Goal: Information Seeking & Learning: Learn about a topic

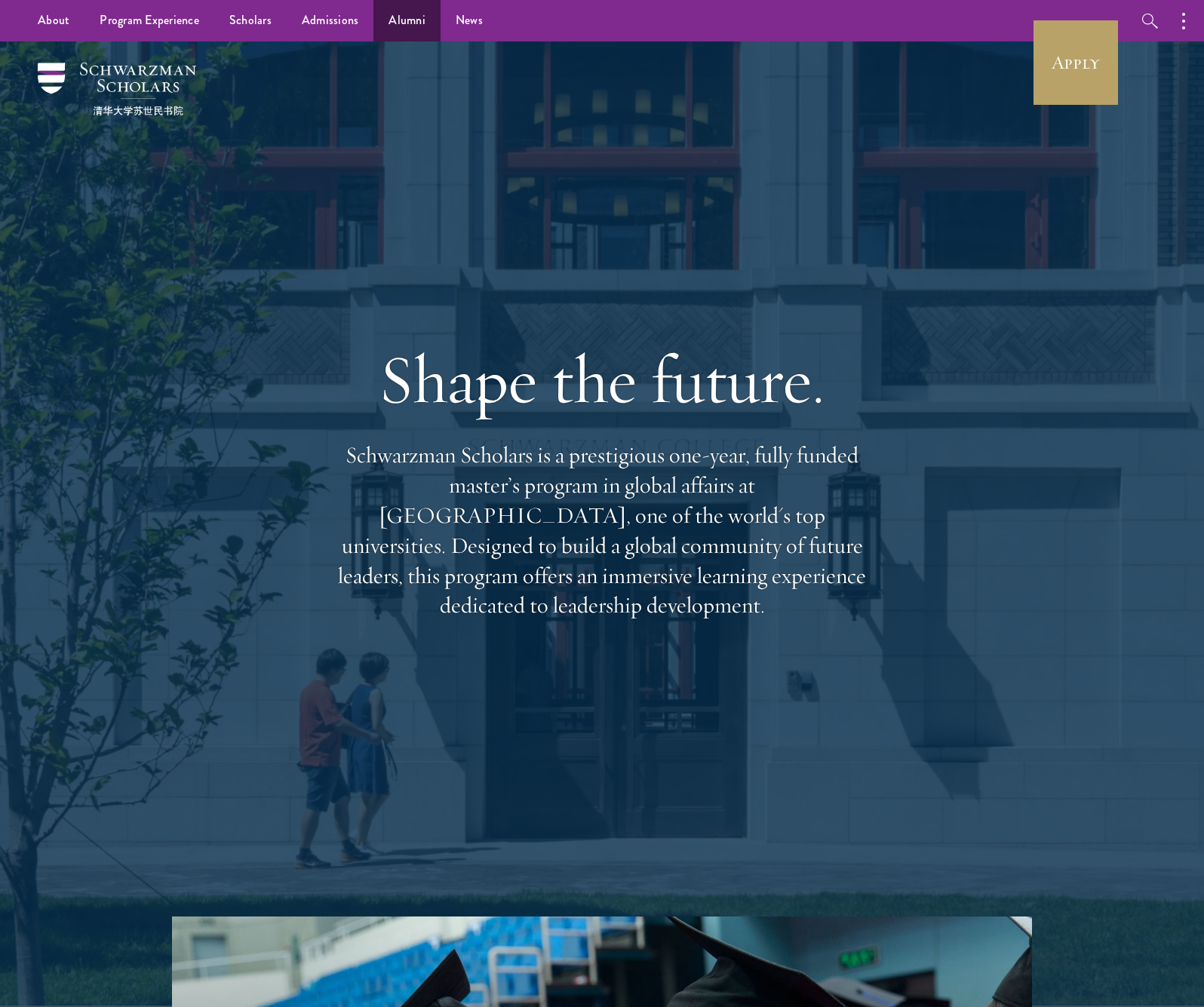
click at [391, 23] on link "Alumni" at bounding box center [406, 20] width 67 height 41
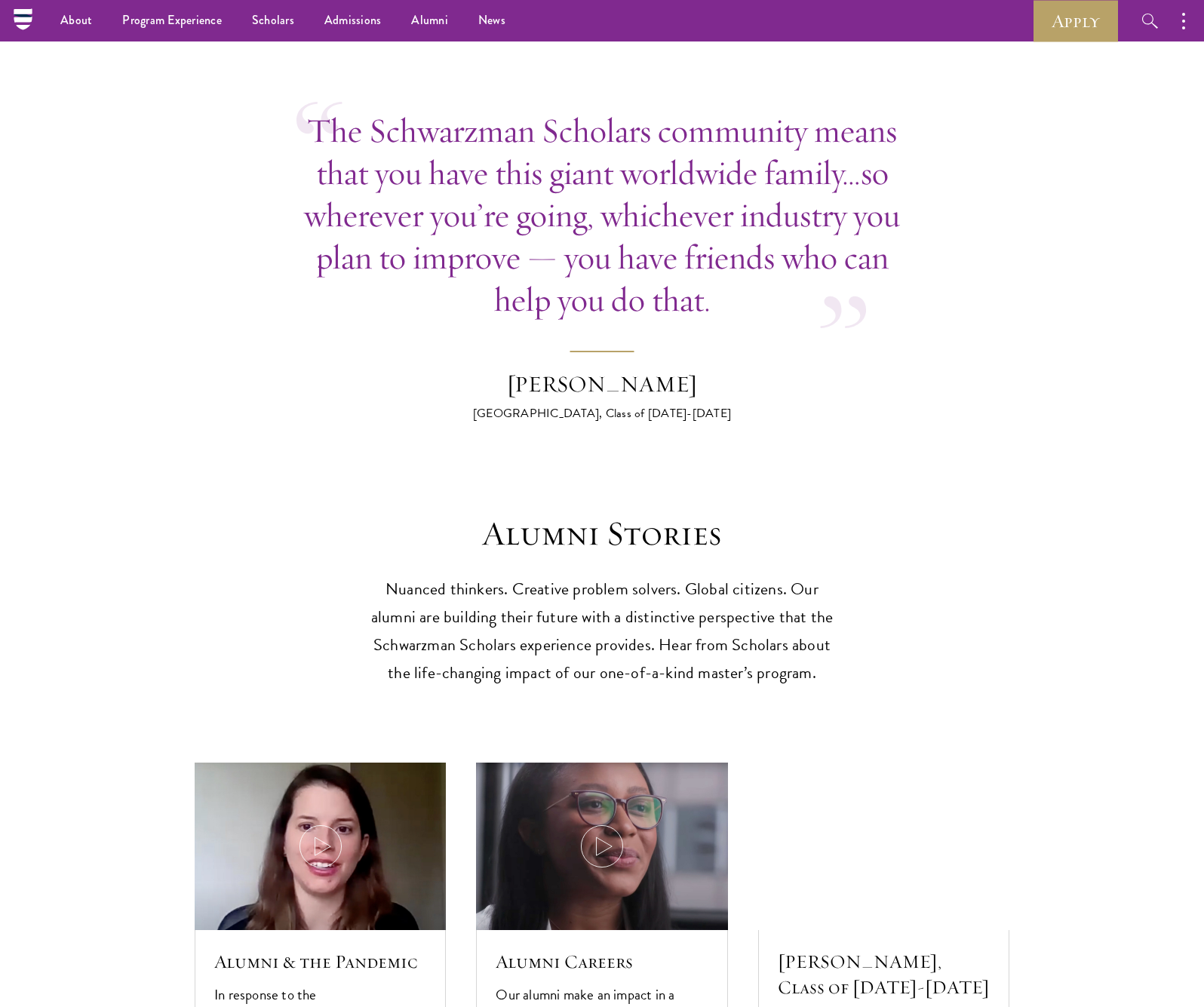
scroll to position [2887, 0]
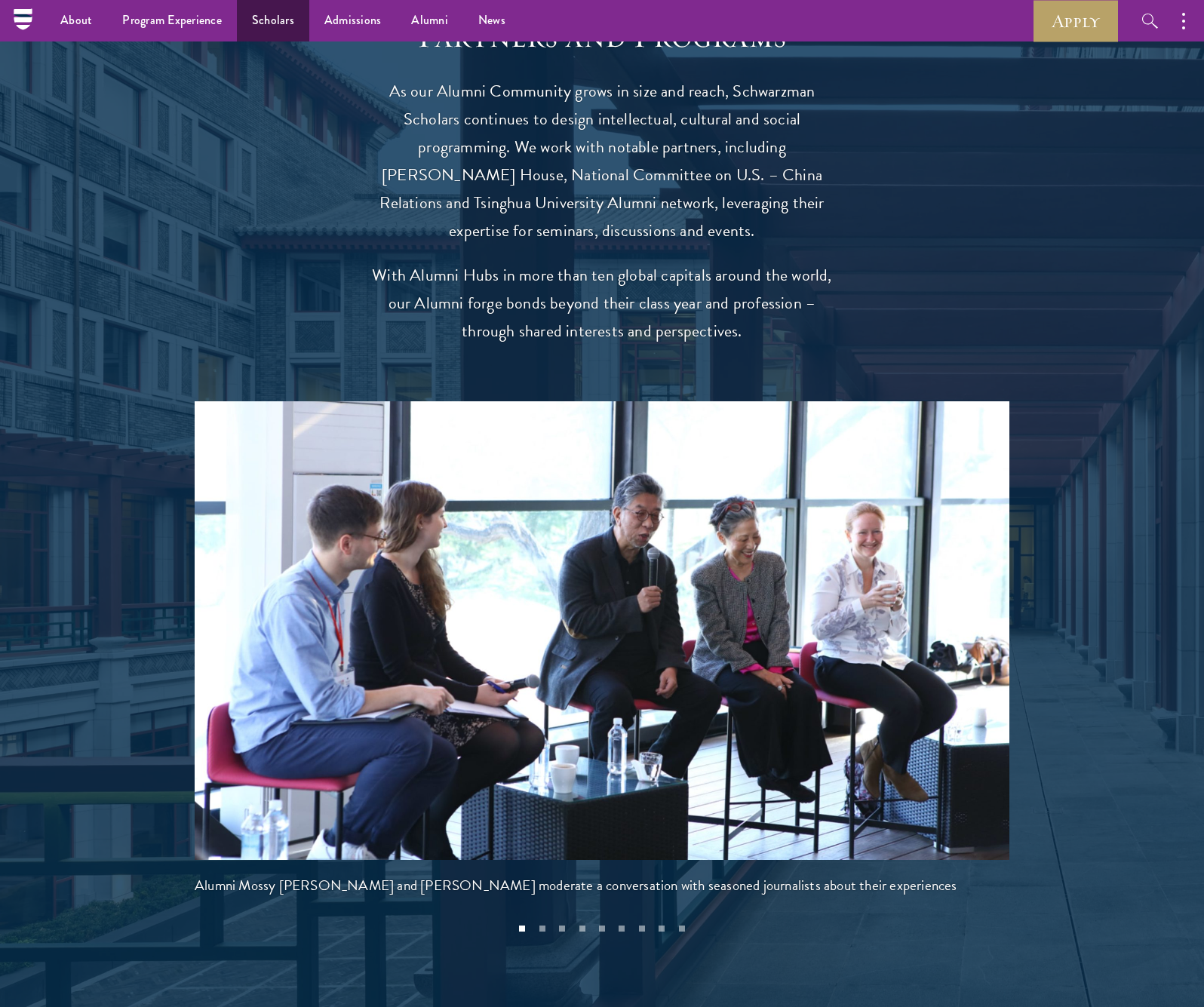
click at [292, 23] on link "Scholars" at bounding box center [272, 20] width 73 height 41
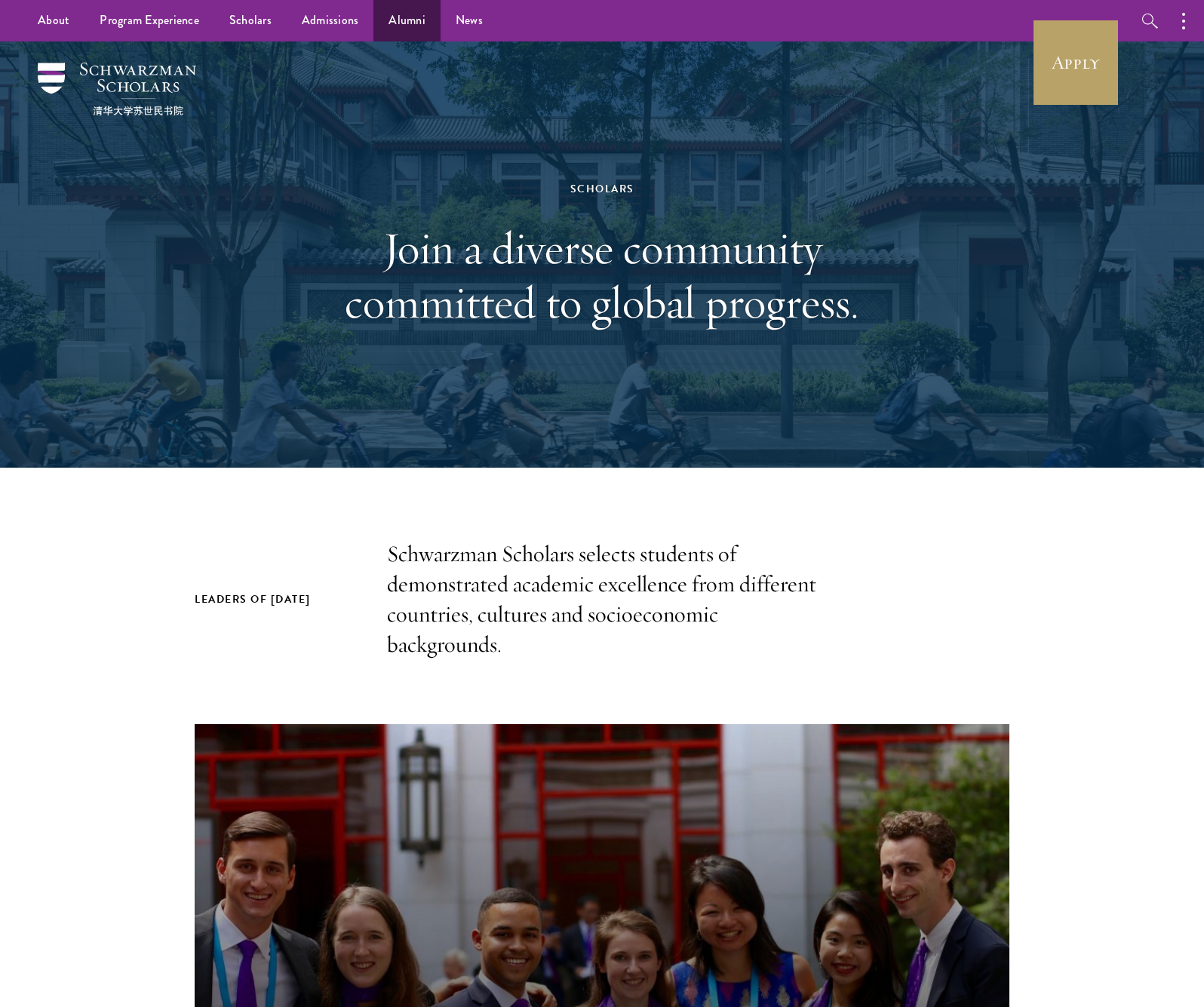
click at [405, 29] on link "Alumni" at bounding box center [406, 20] width 67 height 41
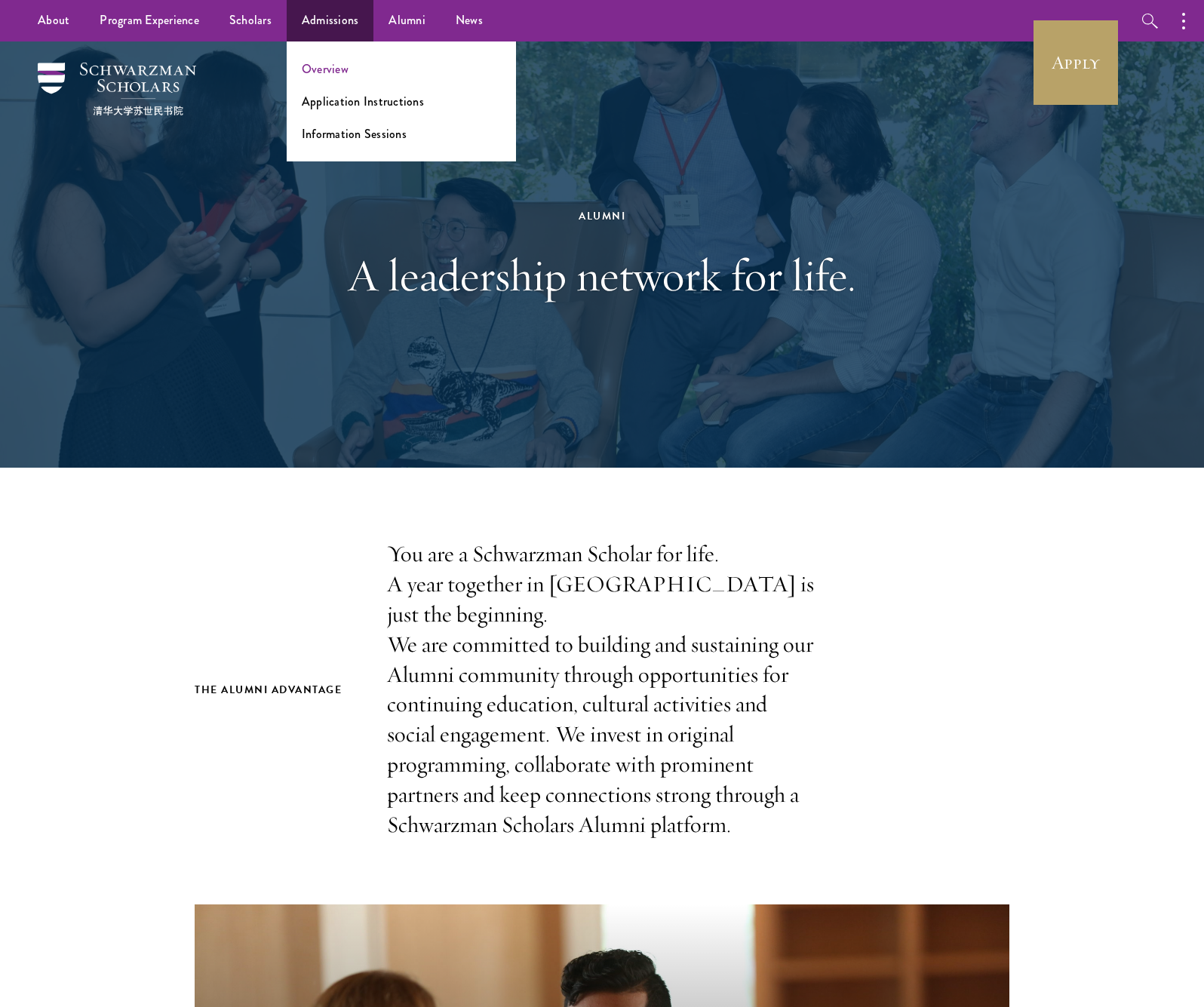
click at [311, 75] on link "Overview" at bounding box center [325, 69] width 46 height 18
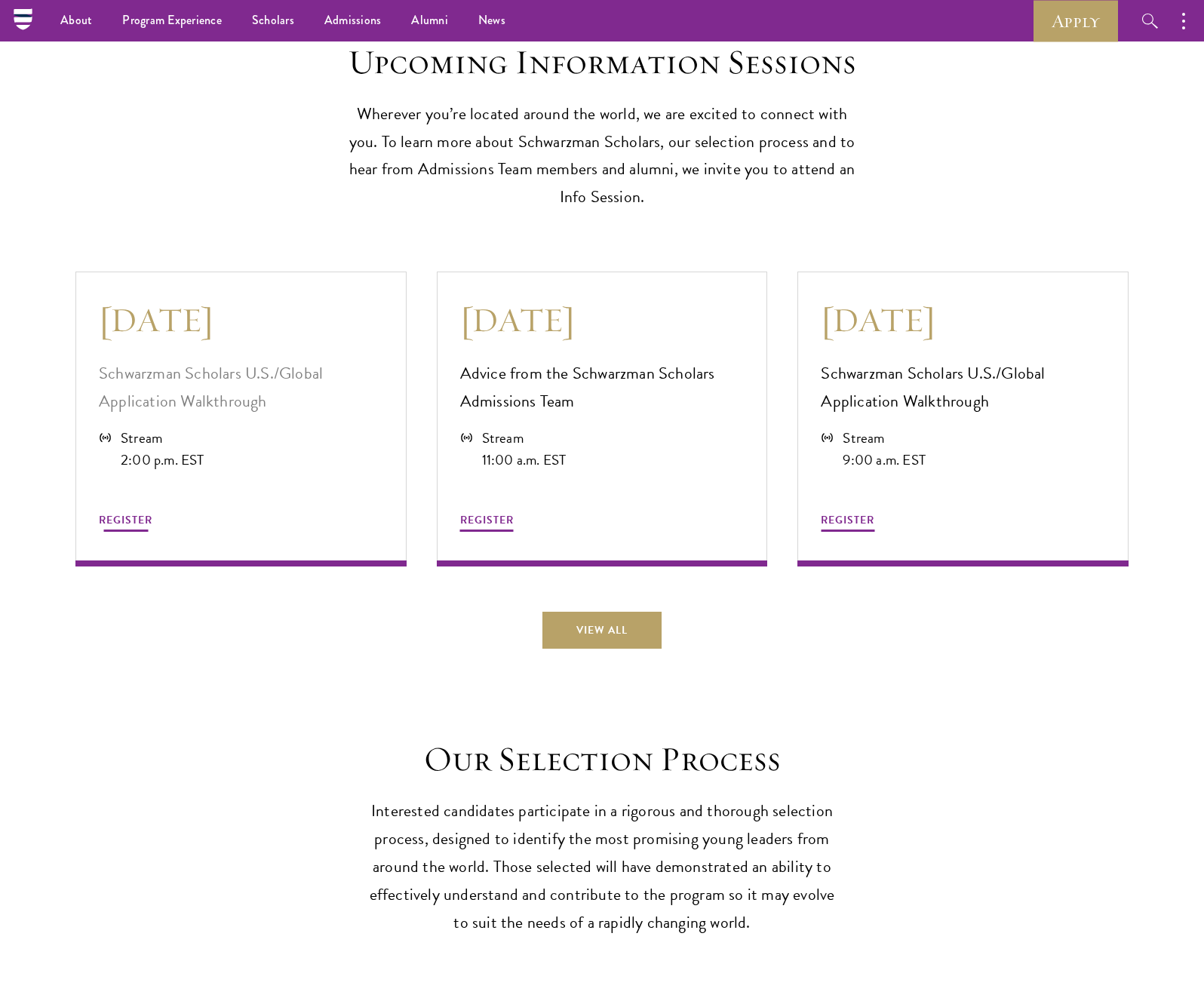
scroll to position [3961, 0]
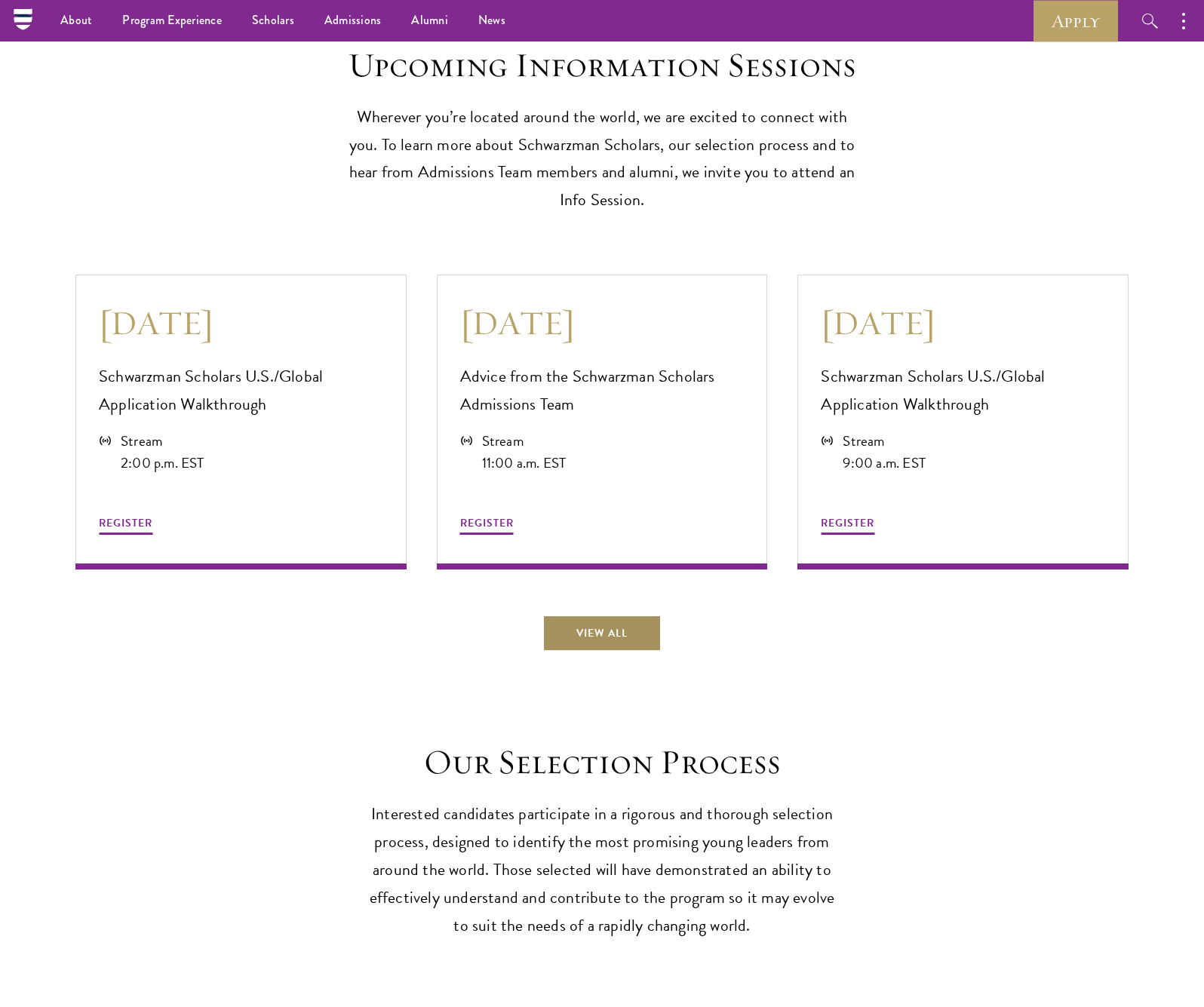
click at [616, 615] on link "View All" at bounding box center [602, 632] width 119 height 36
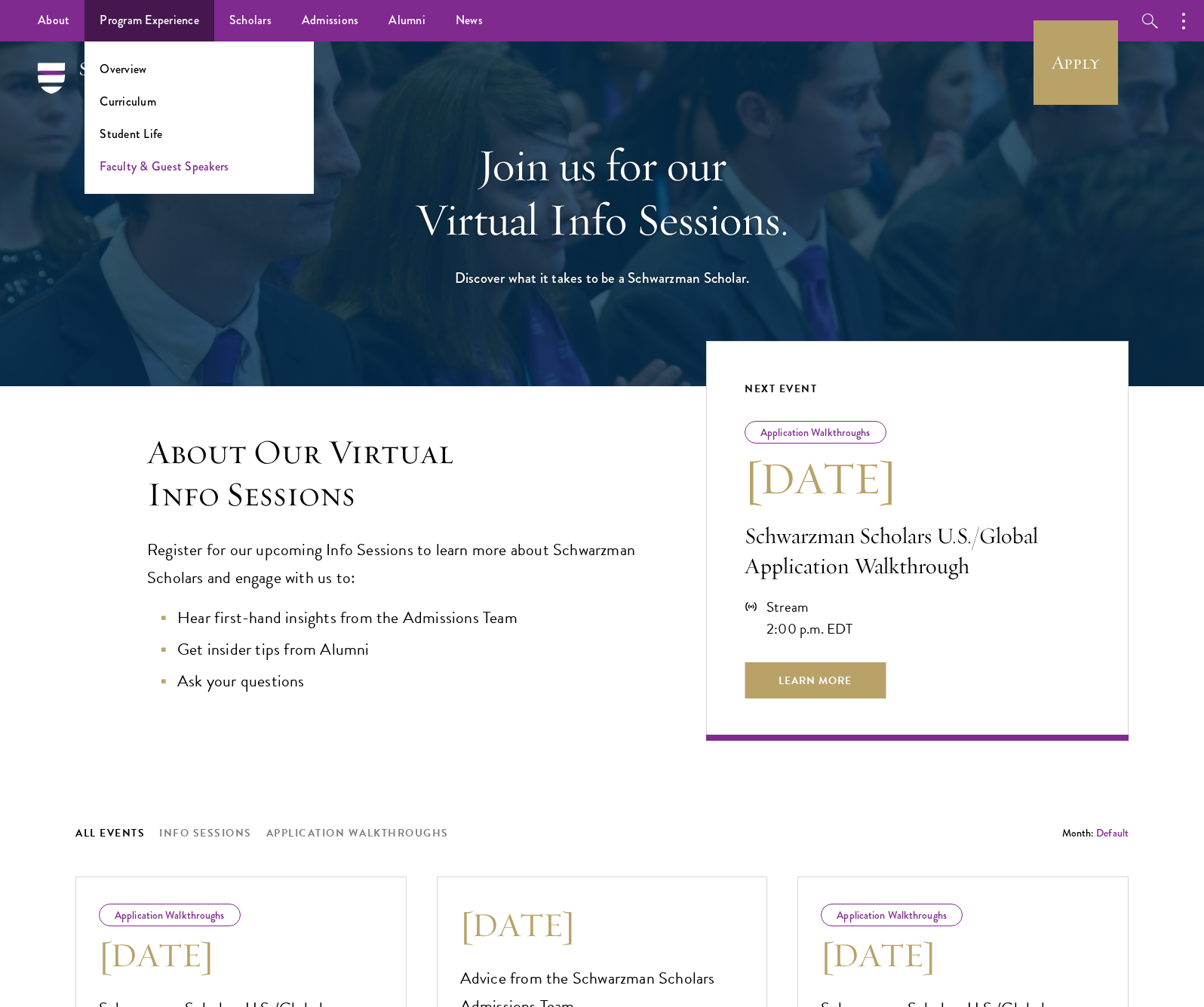
click at [171, 168] on link "Faculty & Guest Speakers" at bounding box center [164, 166] width 129 height 18
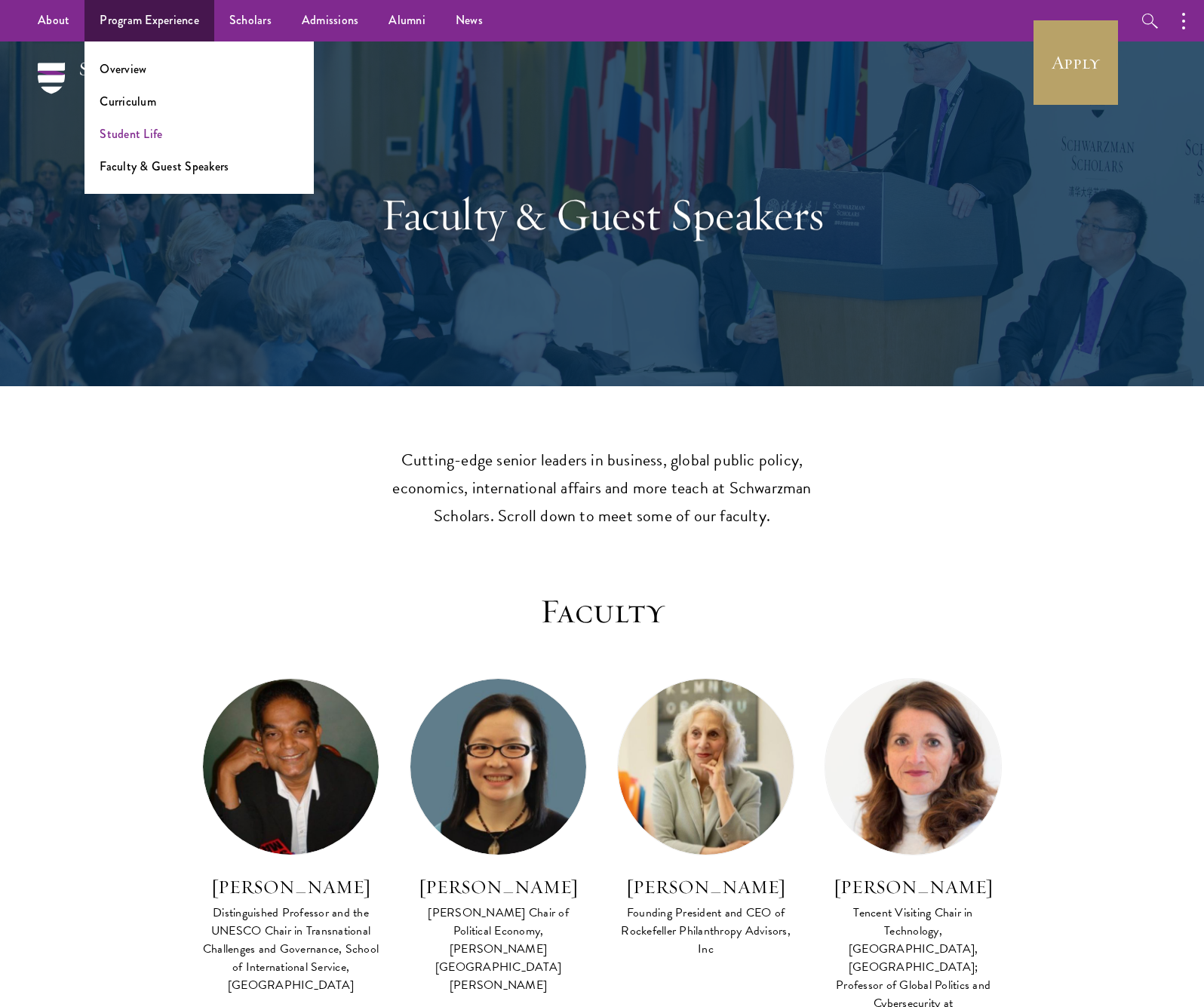
click at [144, 138] on link "Student Life" at bounding box center [130, 134] width 62 height 18
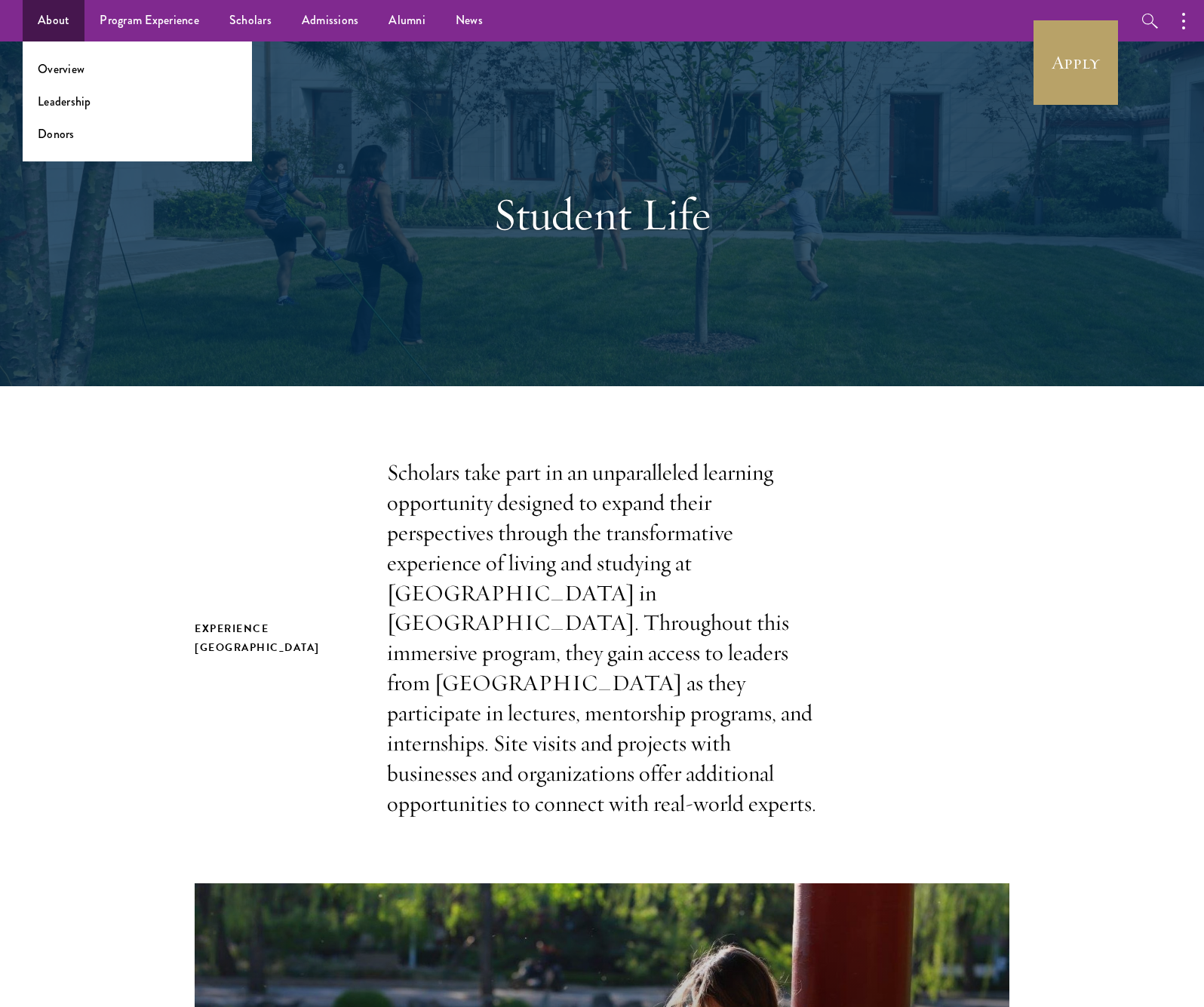
click at [58, 24] on link "About" at bounding box center [53, 20] width 62 height 41
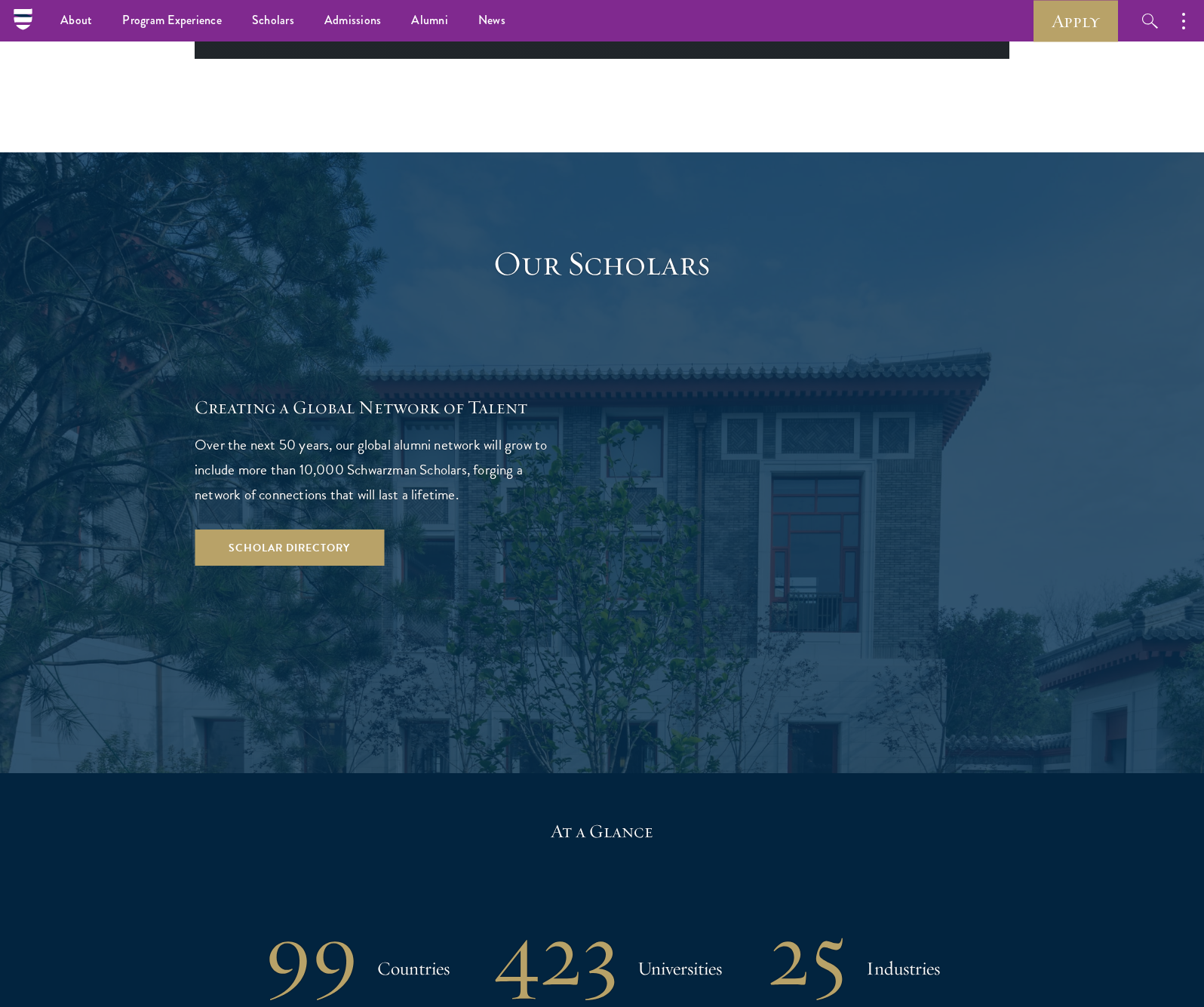
scroll to position [873, 0]
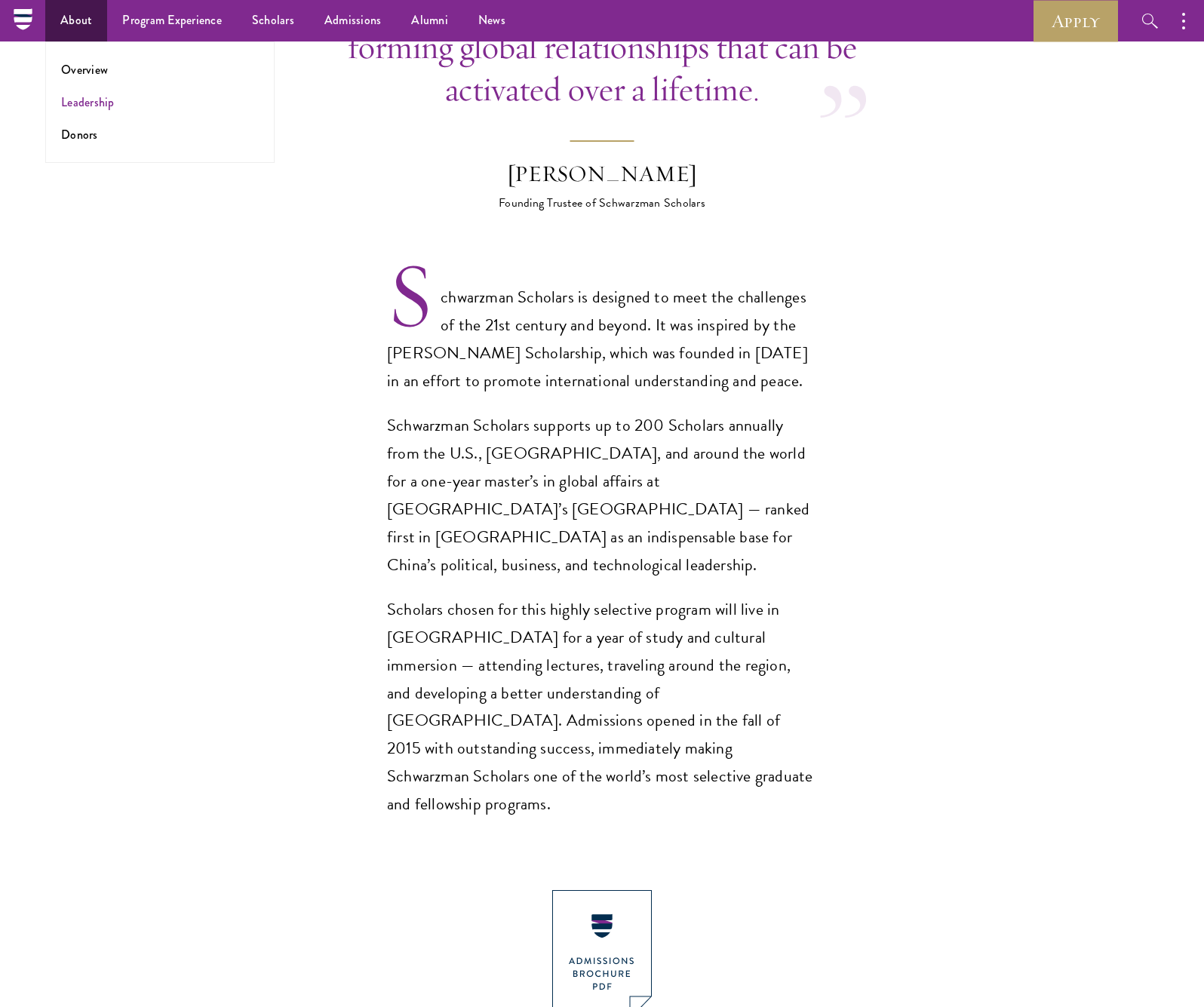
click at [87, 104] on link "Leadership" at bounding box center [88, 102] width 53 height 18
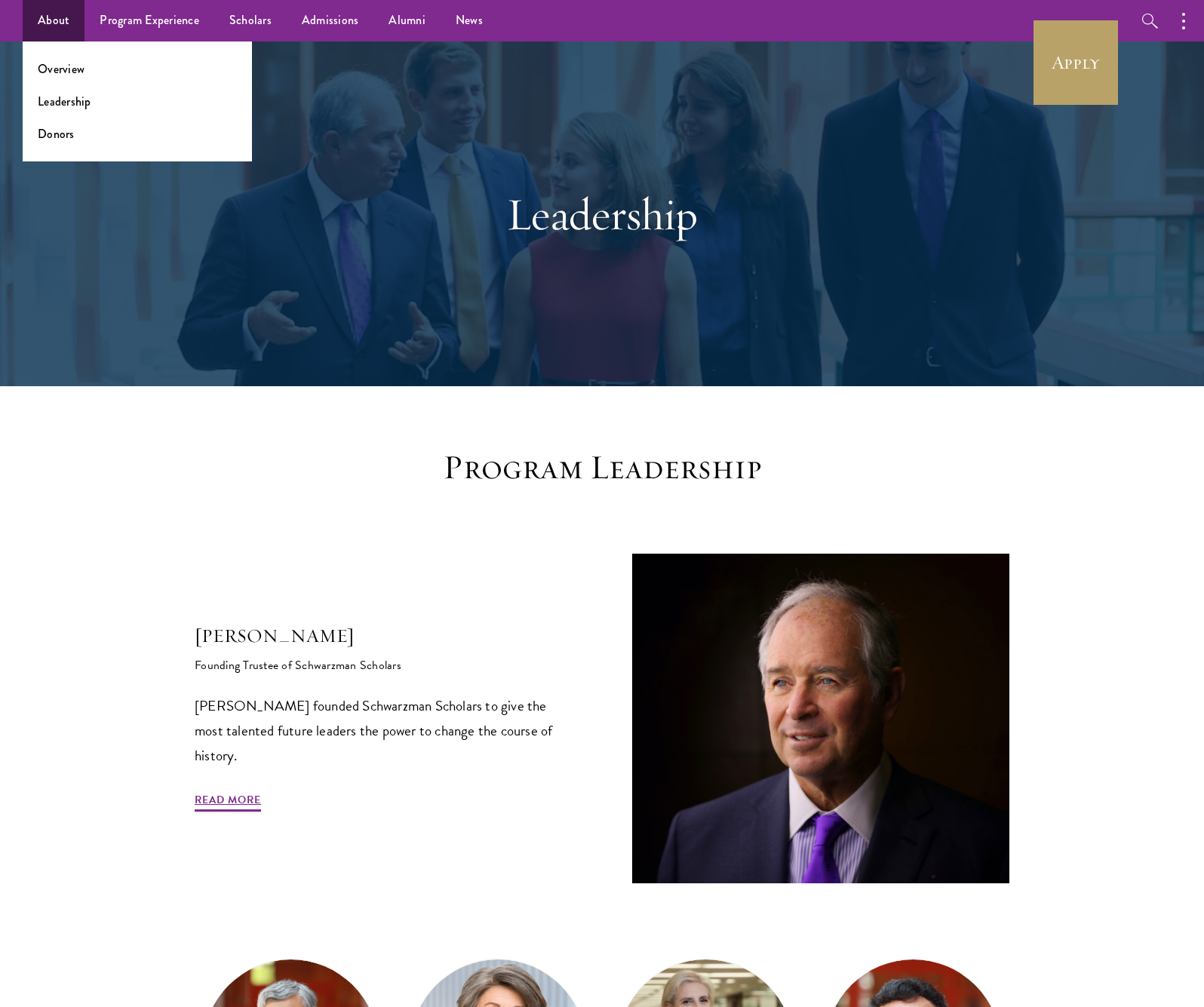
click at [81, 133] on li "Donors" at bounding box center [137, 134] width 199 height 18
click at [79, 134] on li "Donors" at bounding box center [137, 134] width 199 height 18
click at [74, 136] on link "Donors" at bounding box center [56, 134] width 37 height 18
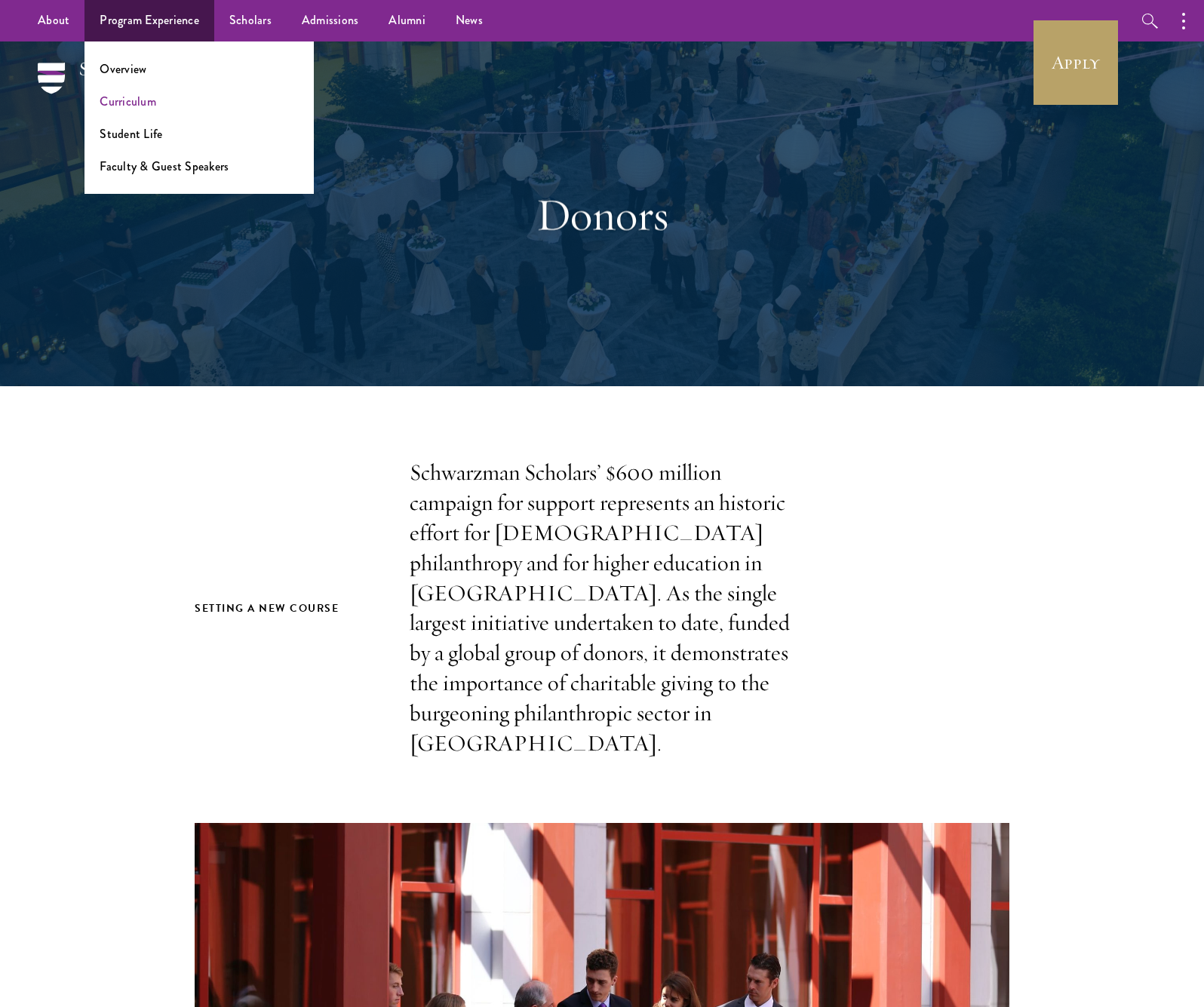
click at [125, 102] on link "Curriculum" at bounding box center [128, 102] width 57 height 18
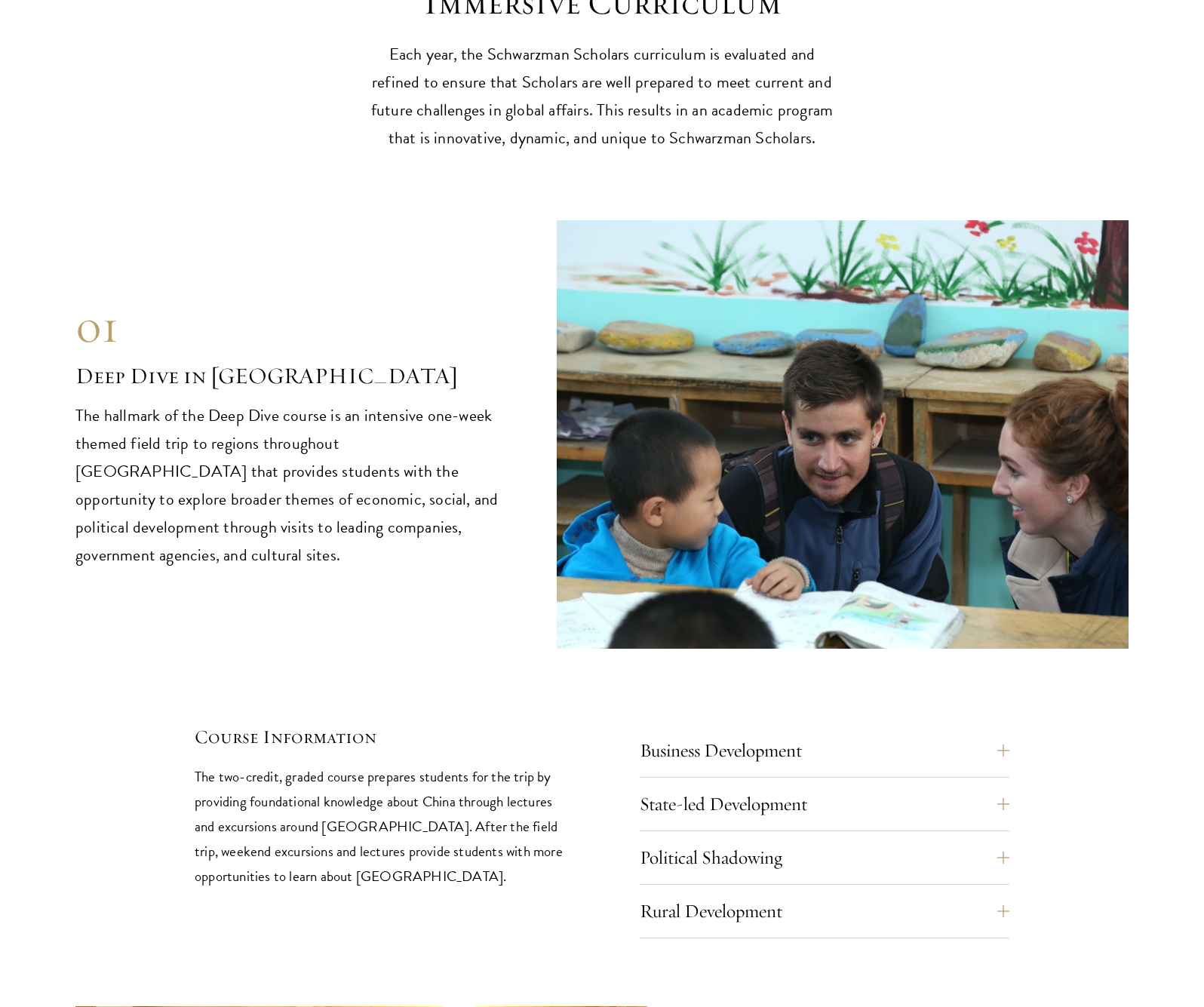
scroll to position [6391, 0]
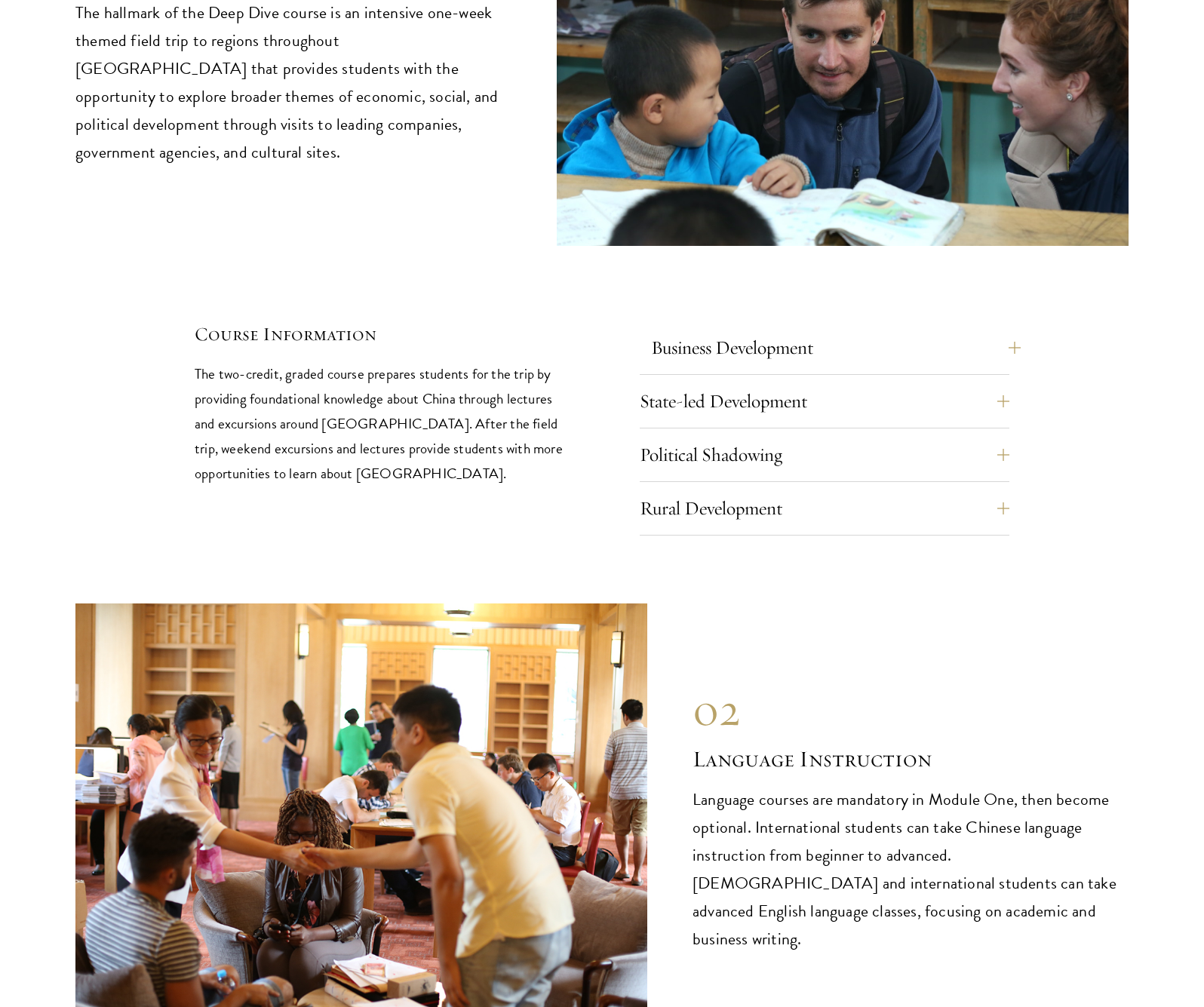
click at [777, 329] on button "Business Development" at bounding box center [835, 347] width 370 height 36
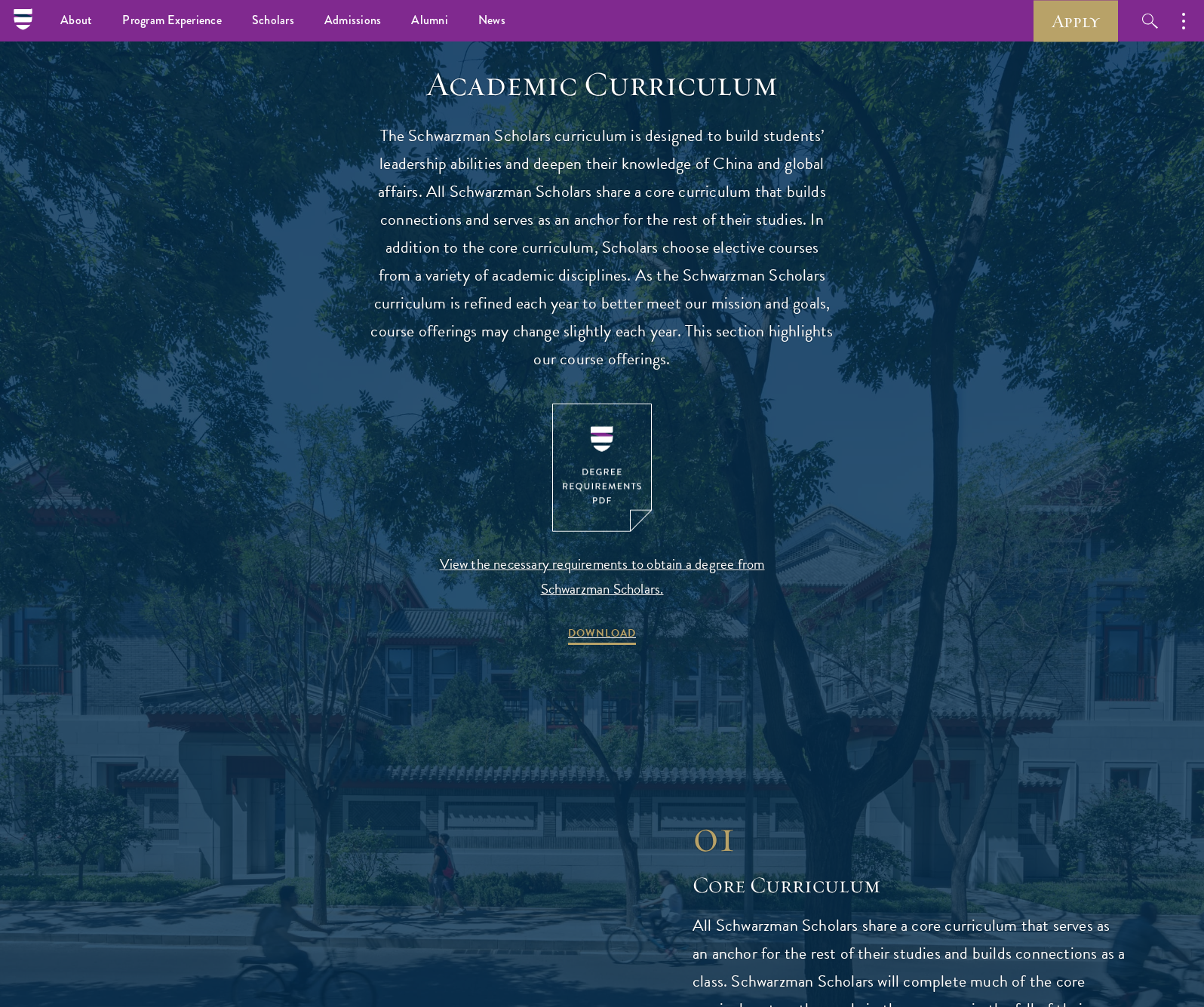
scroll to position [0, 0]
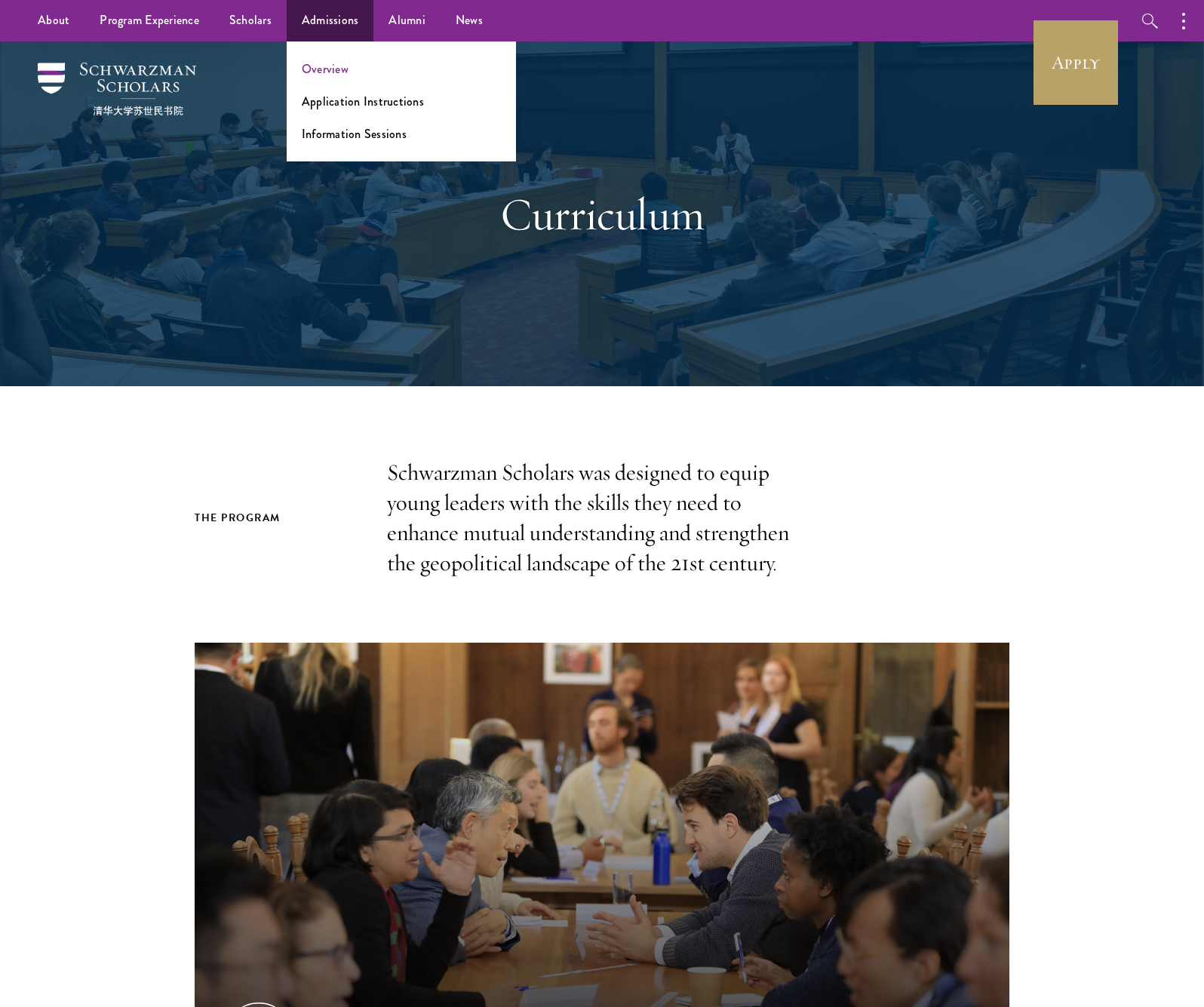
click at [334, 74] on link "Overview" at bounding box center [325, 69] width 46 height 18
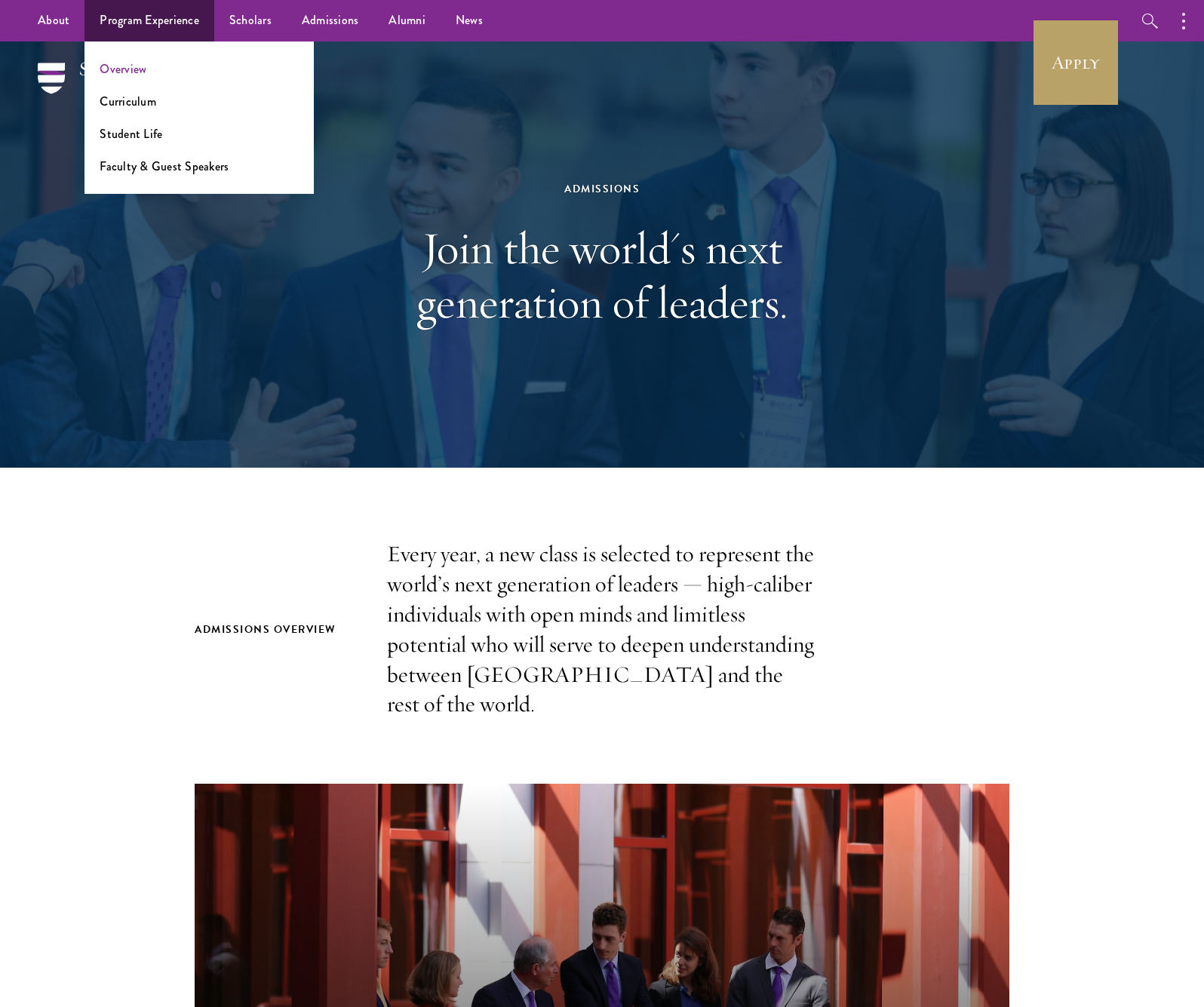
click at [131, 67] on link "Overview" at bounding box center [123, 69] width 46 height 18
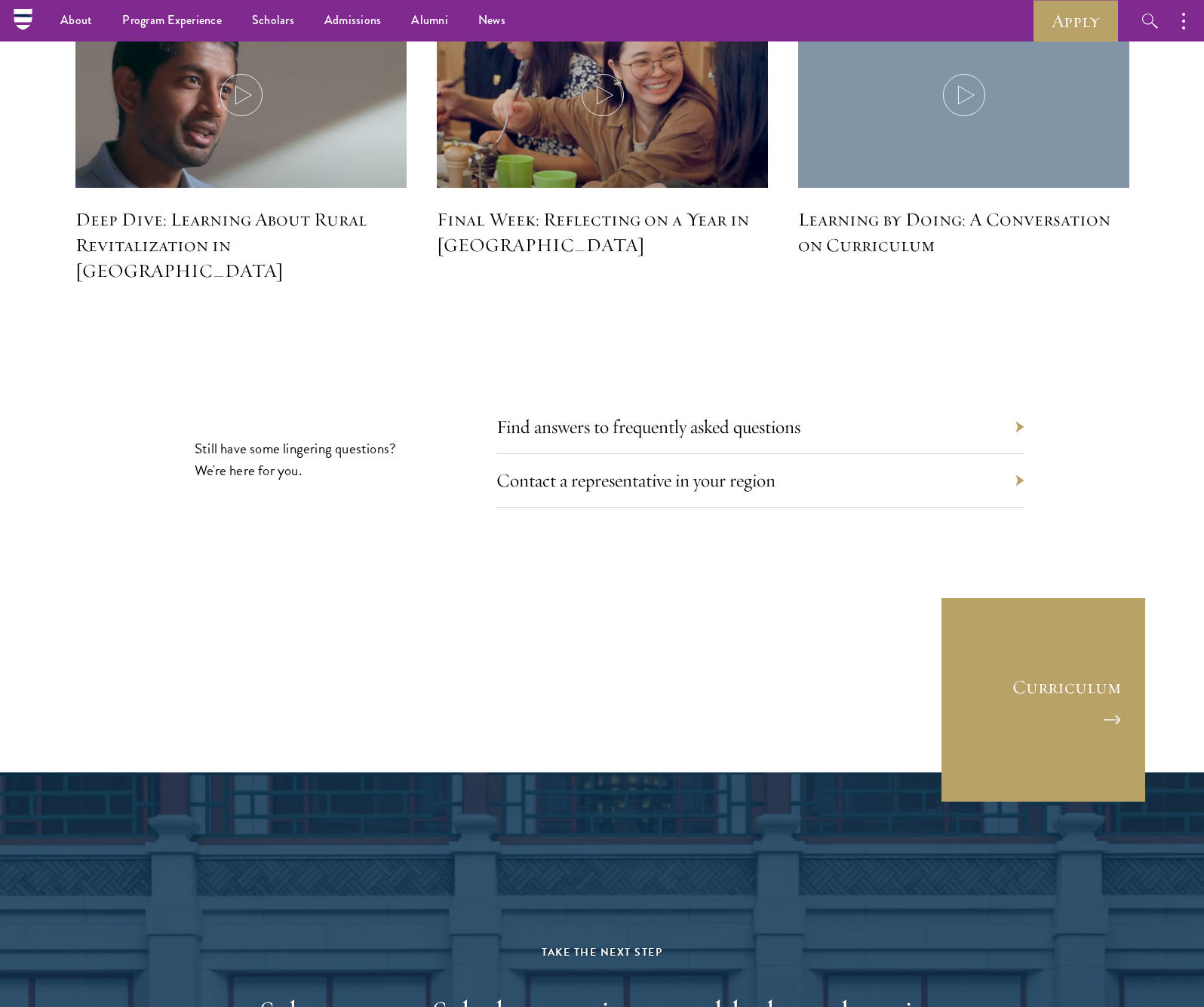
scroll to position [7424, 0]
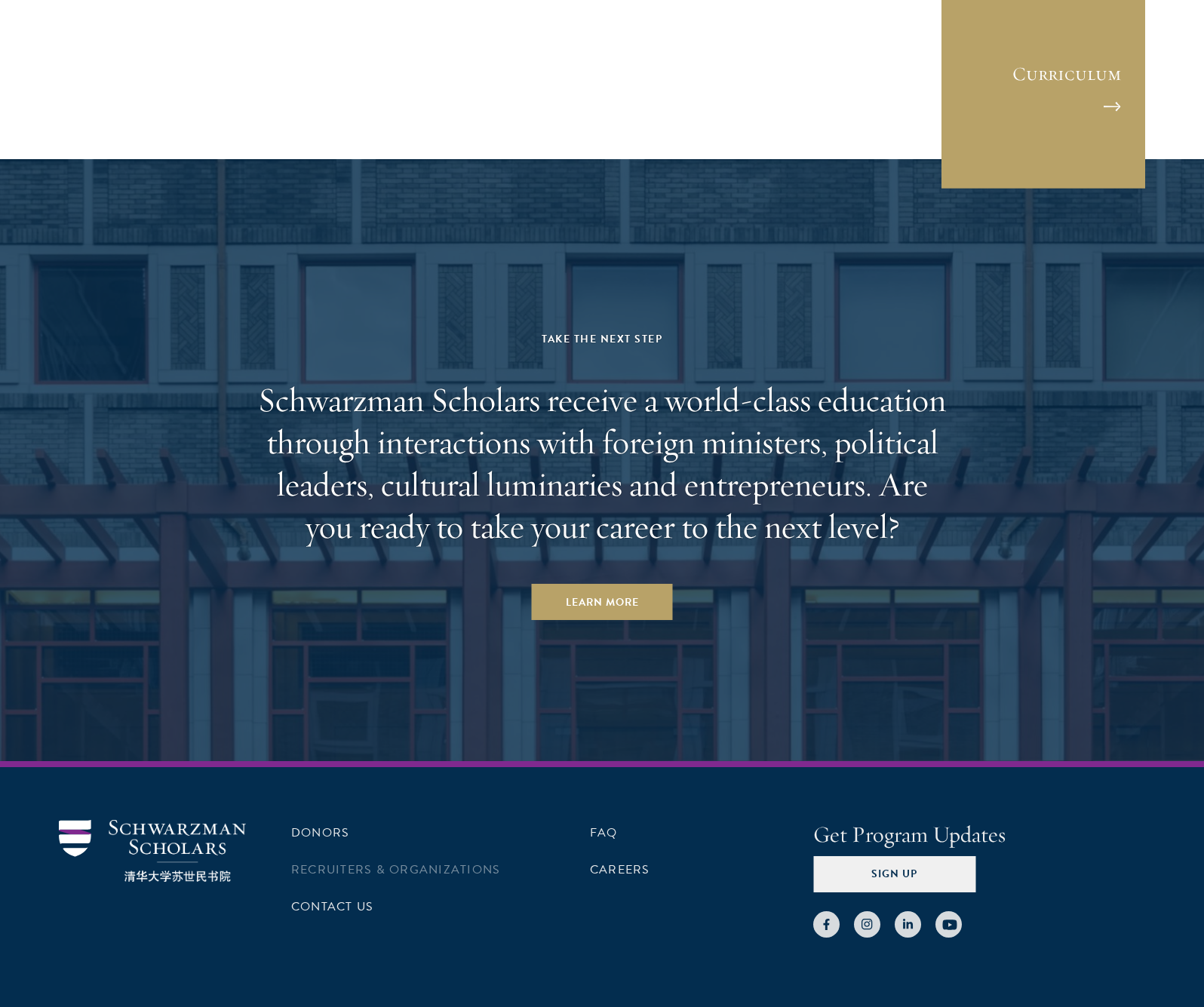
click at [357, 861] on link "Recruiters & Organizations" at bounding box center [395, 870] width 209 height 18
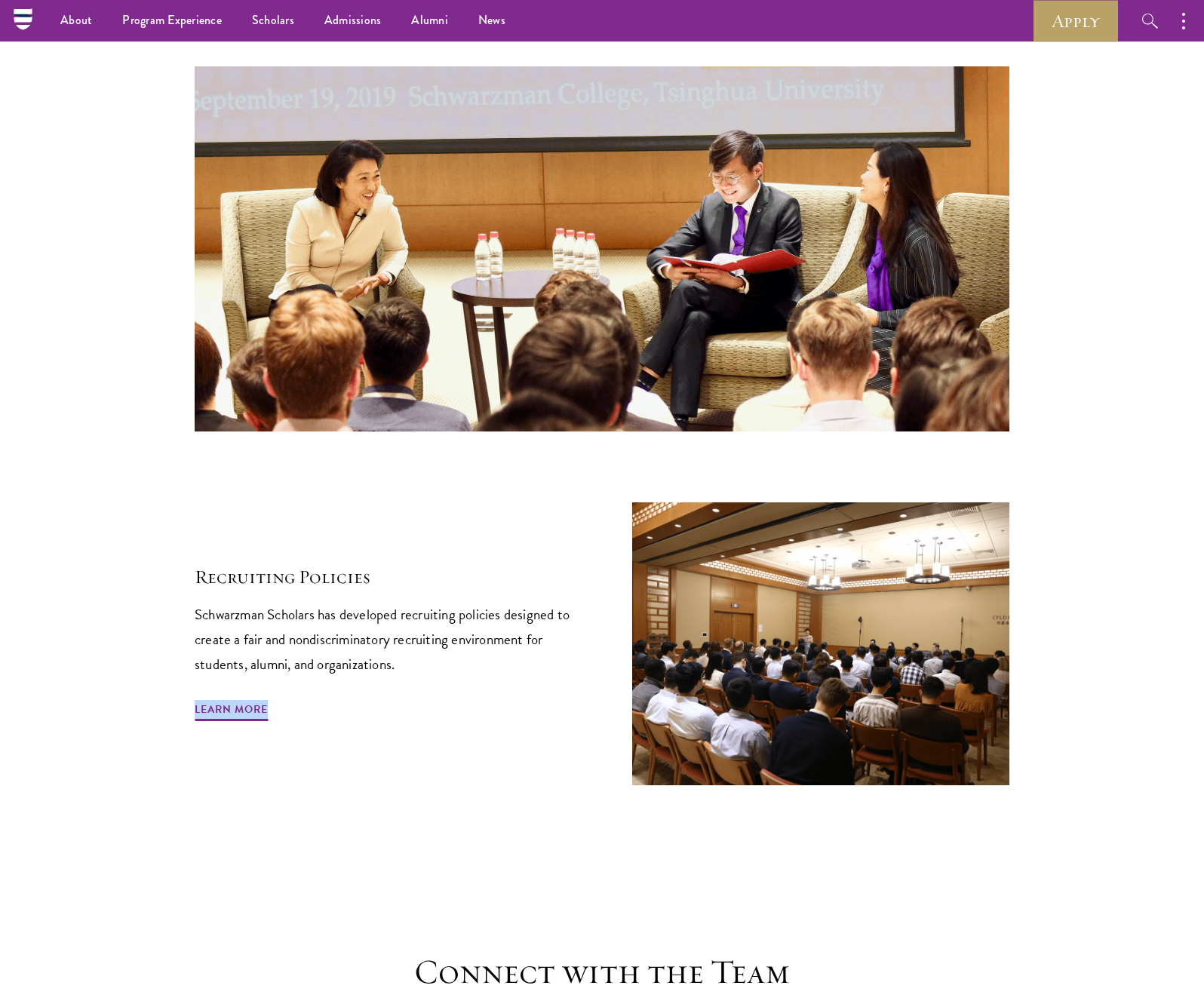
scroll to position [6358, 0]
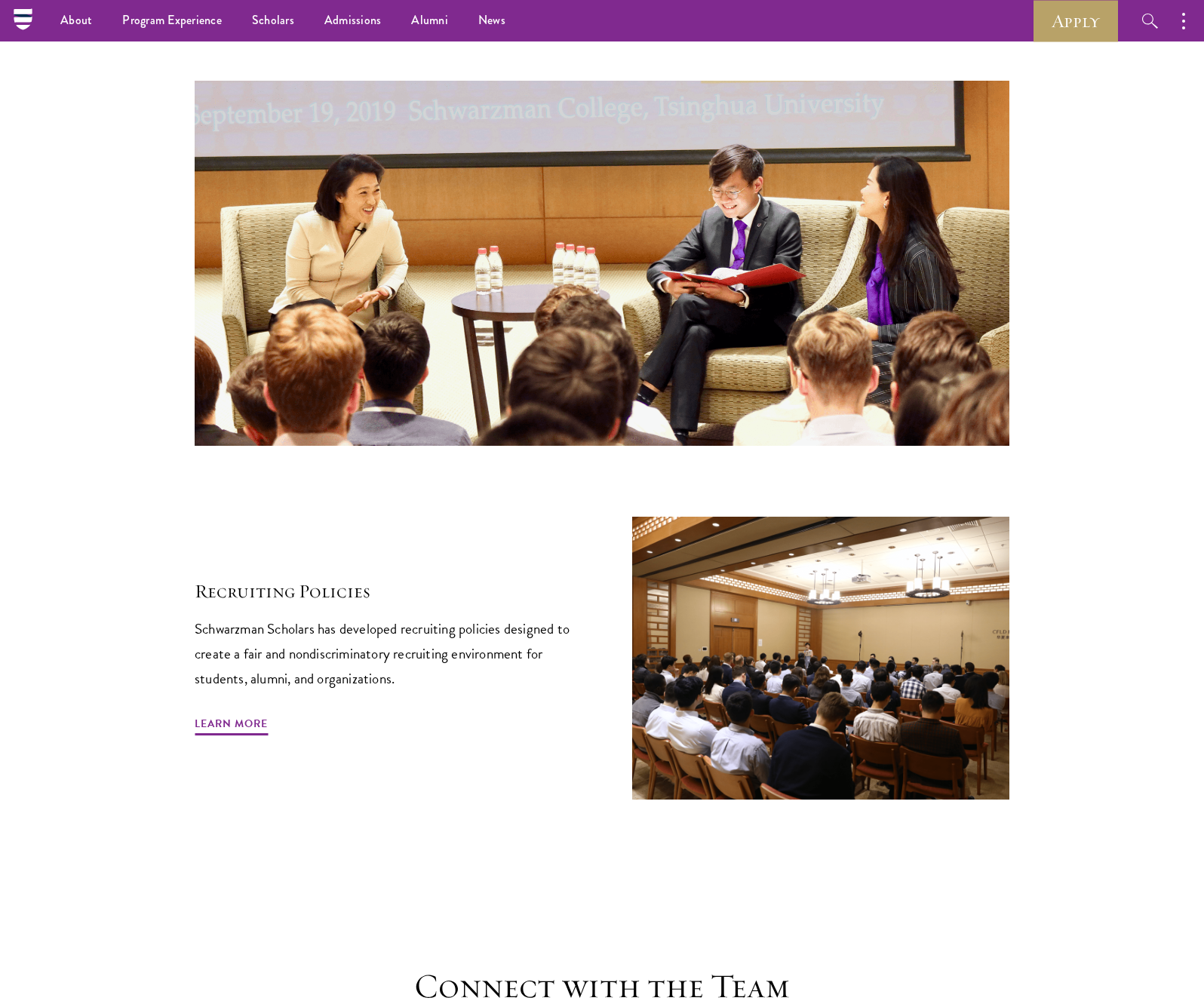
click at [494, 563] on div "Recruiting Policies Schwarzman Scholars has developed recruiting policies desig…" at bounding box center [602, 658] width 814 height 283
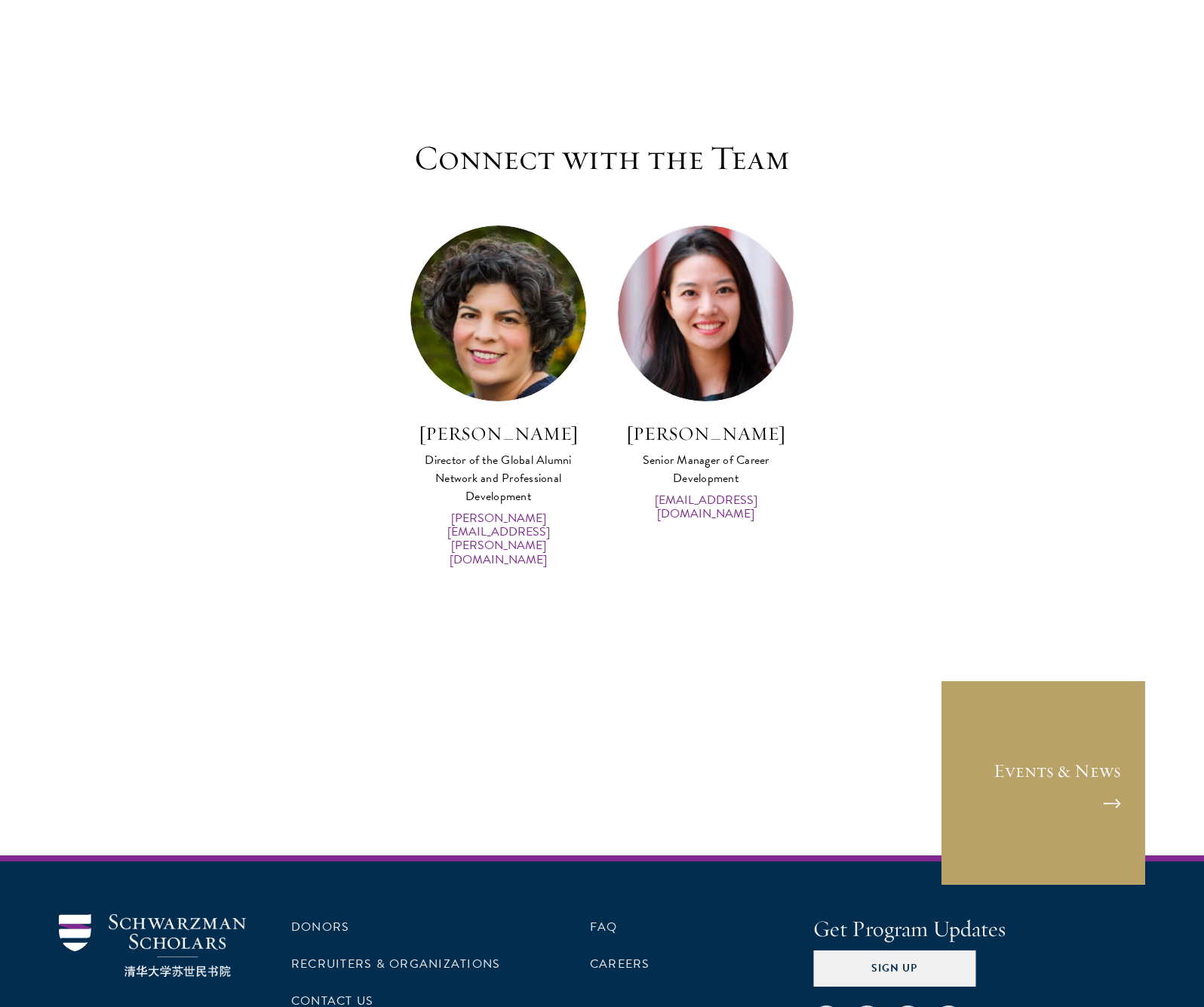
scroll to position [7336, 0]
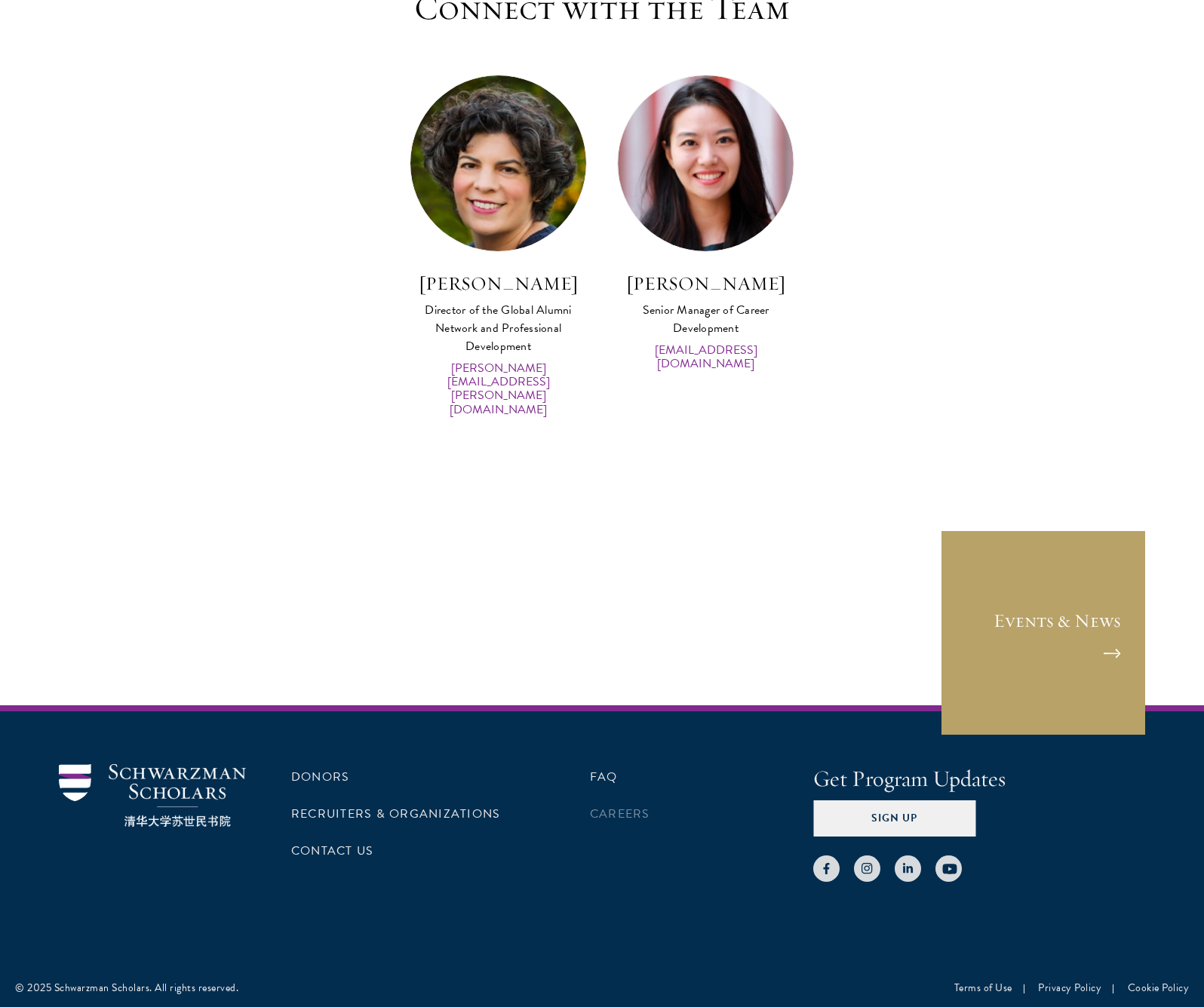
click at [609, 805] on link "Careers" at bounding box center [620, 813] width 60 height 18
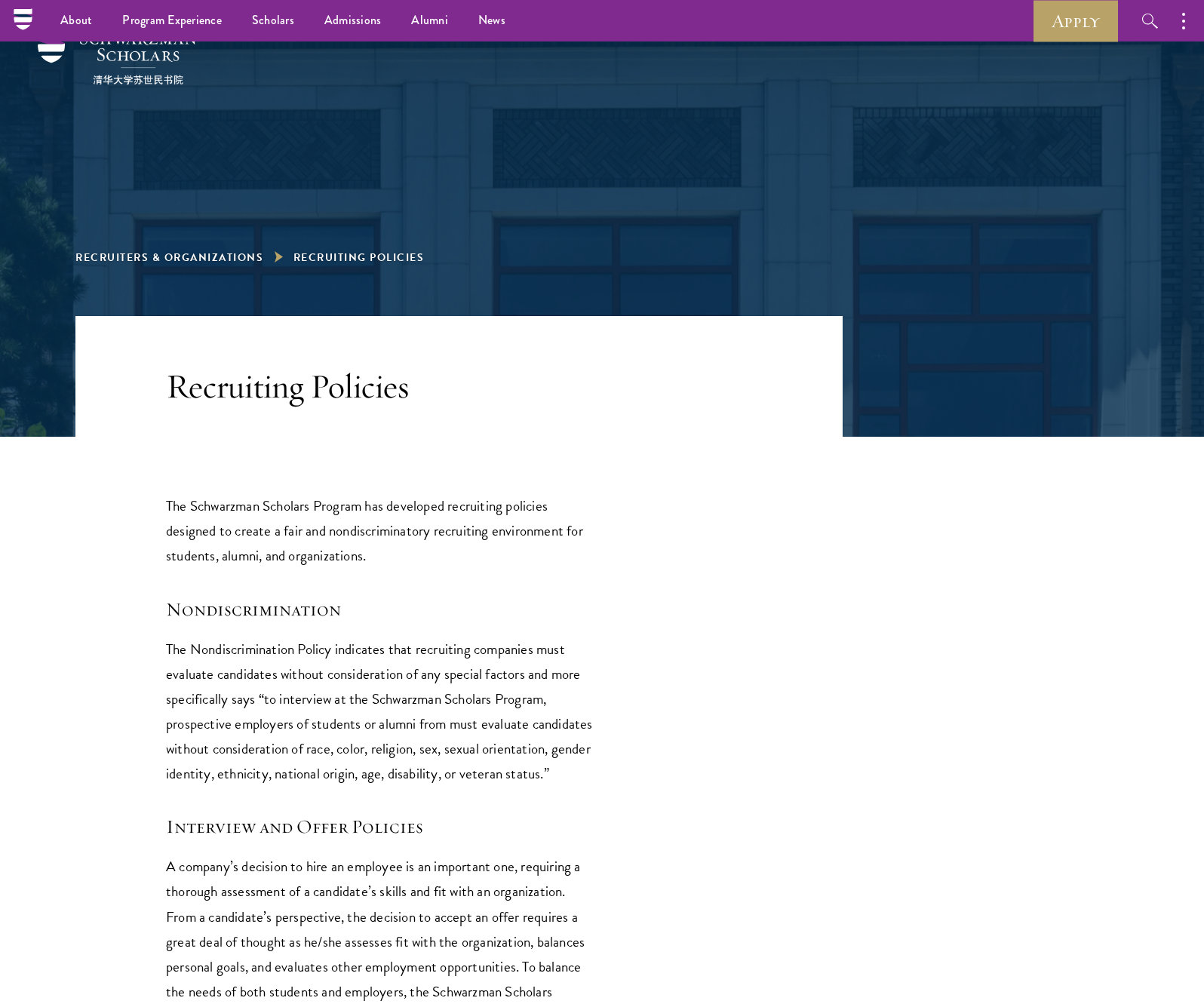
scroll to position [31, 0]
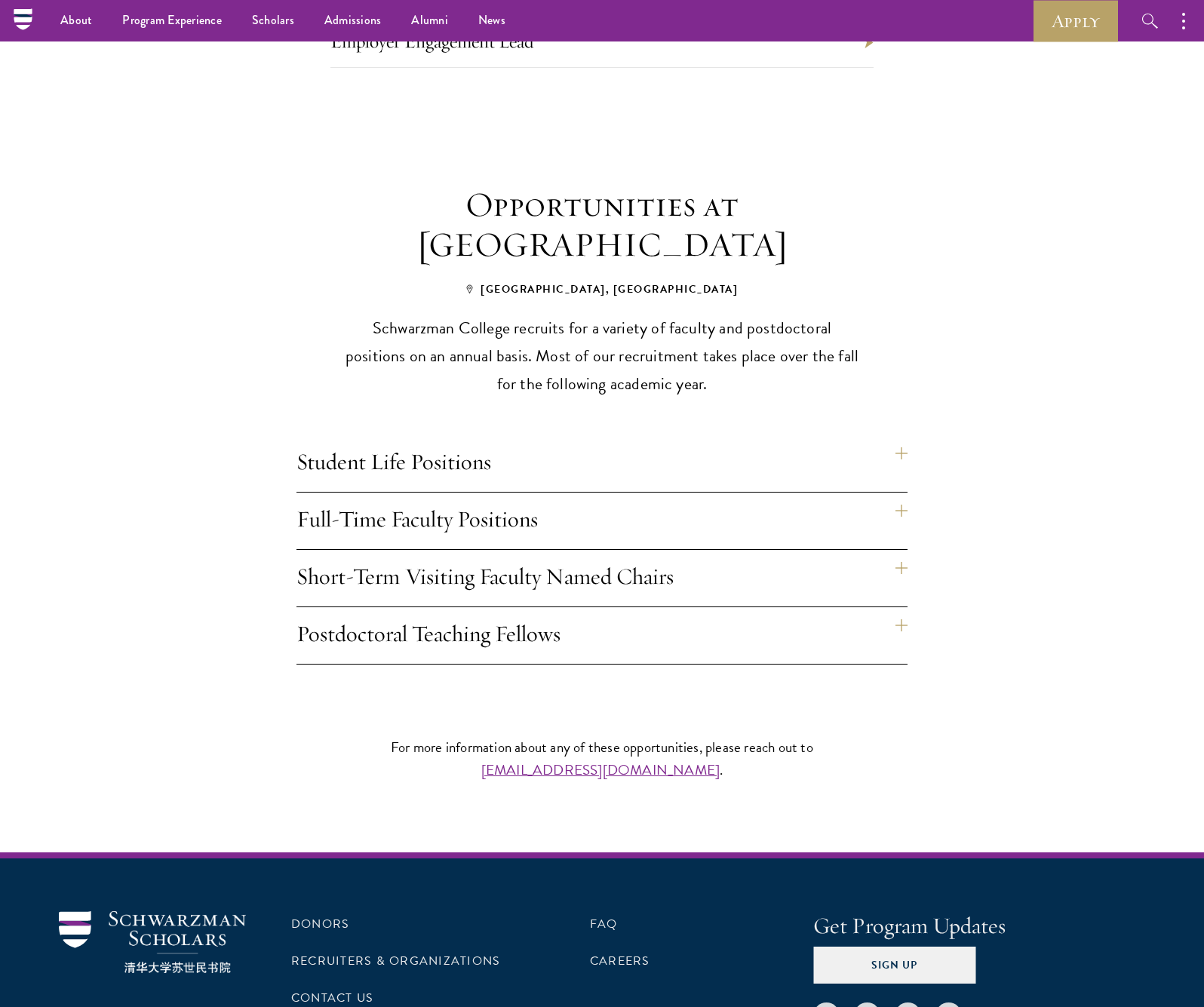
scroll to position [360, 0]
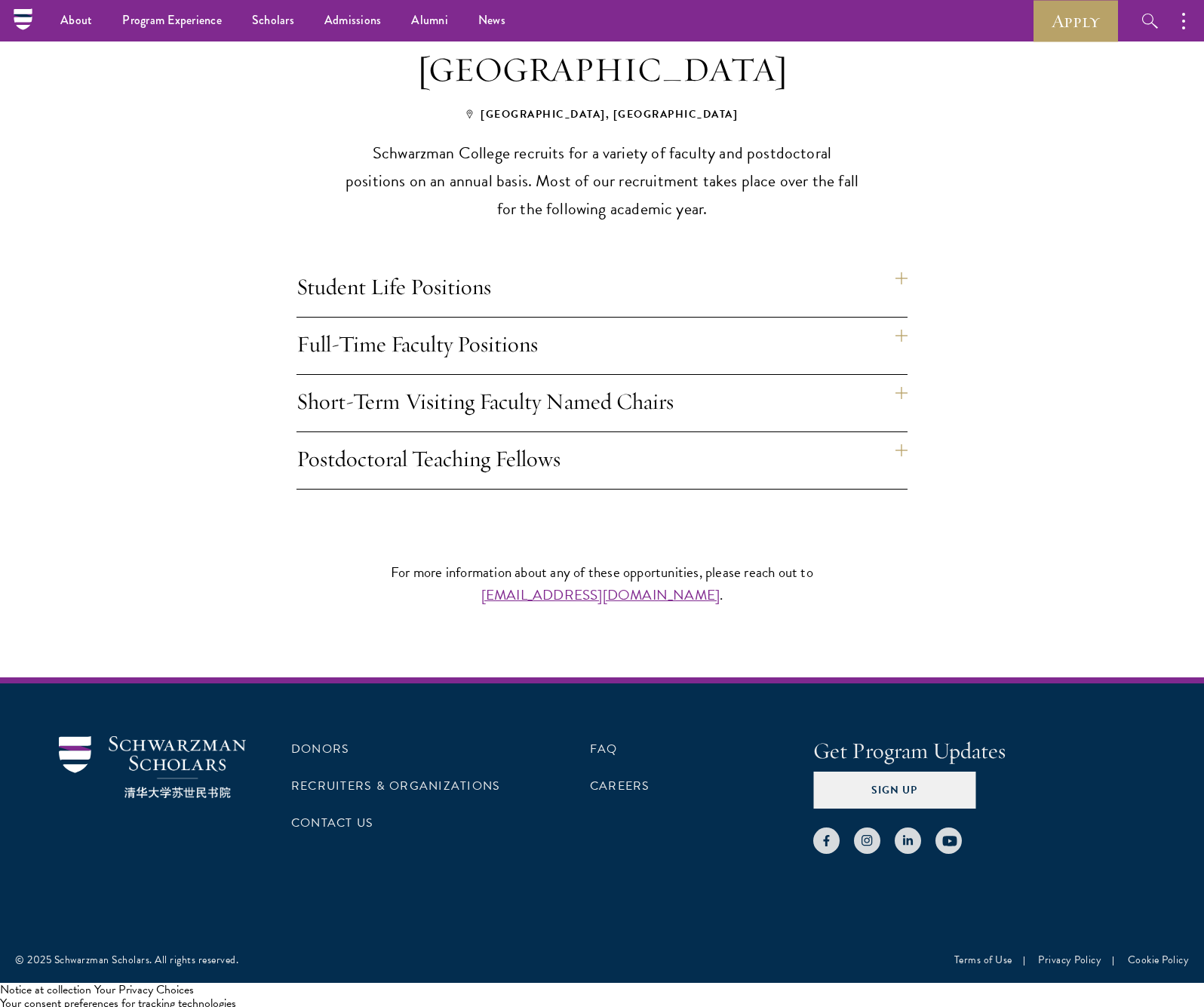
scroll to position [1141, 0]
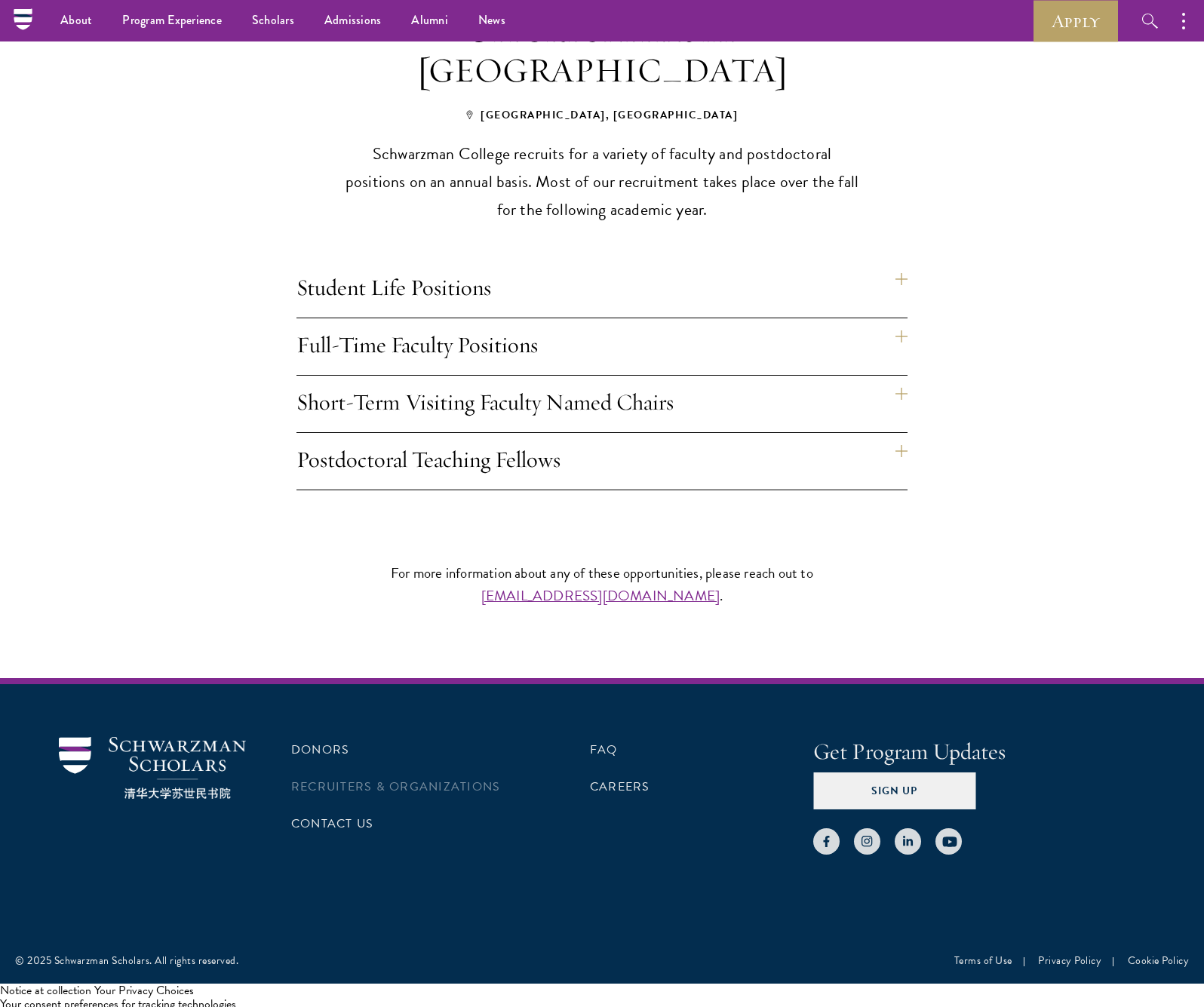
click at [344, 787] on link "Recruiters & Organizations" at bounding box center [395, 786] width 209 height 18
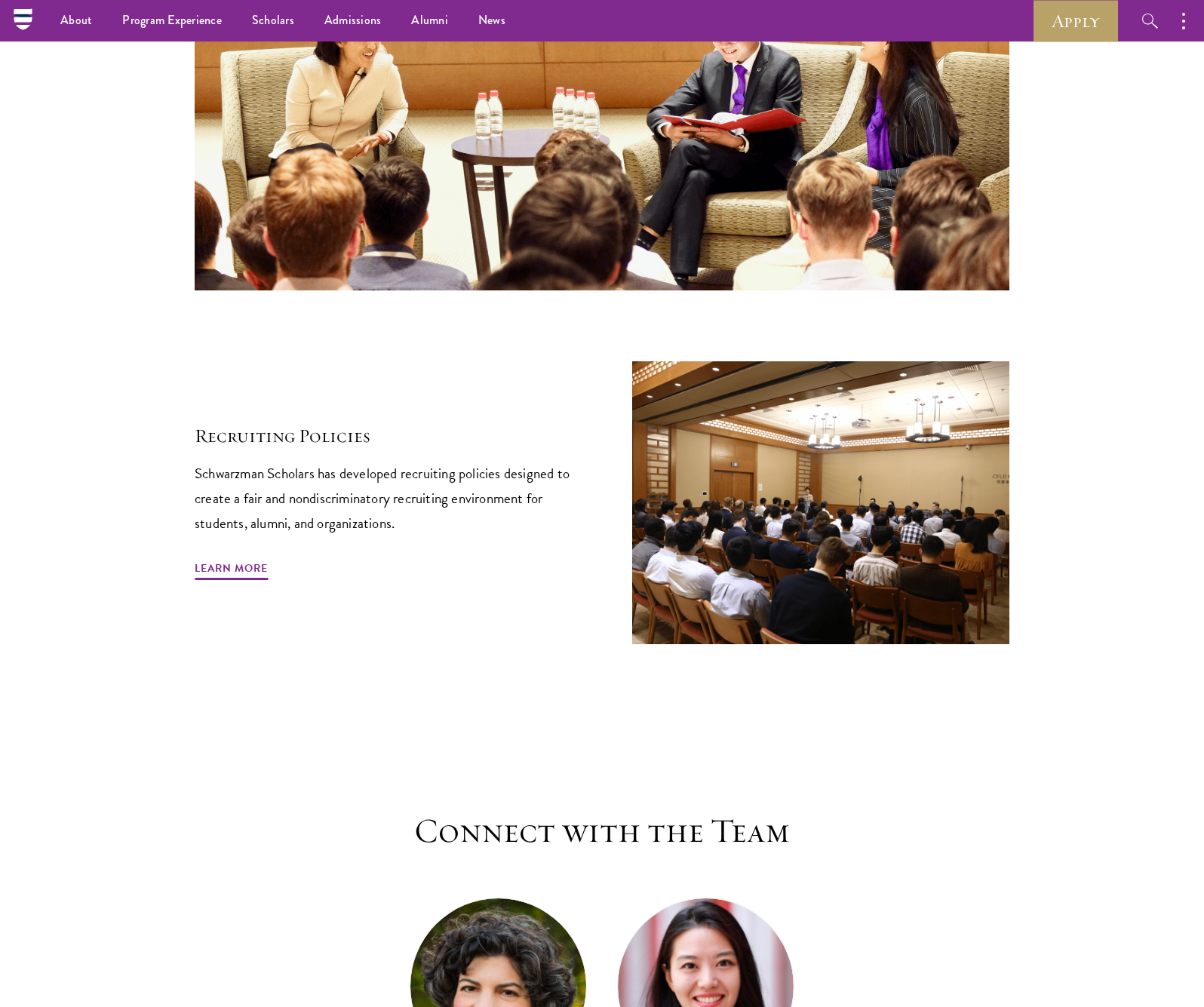
scroll to position [6495, 0]
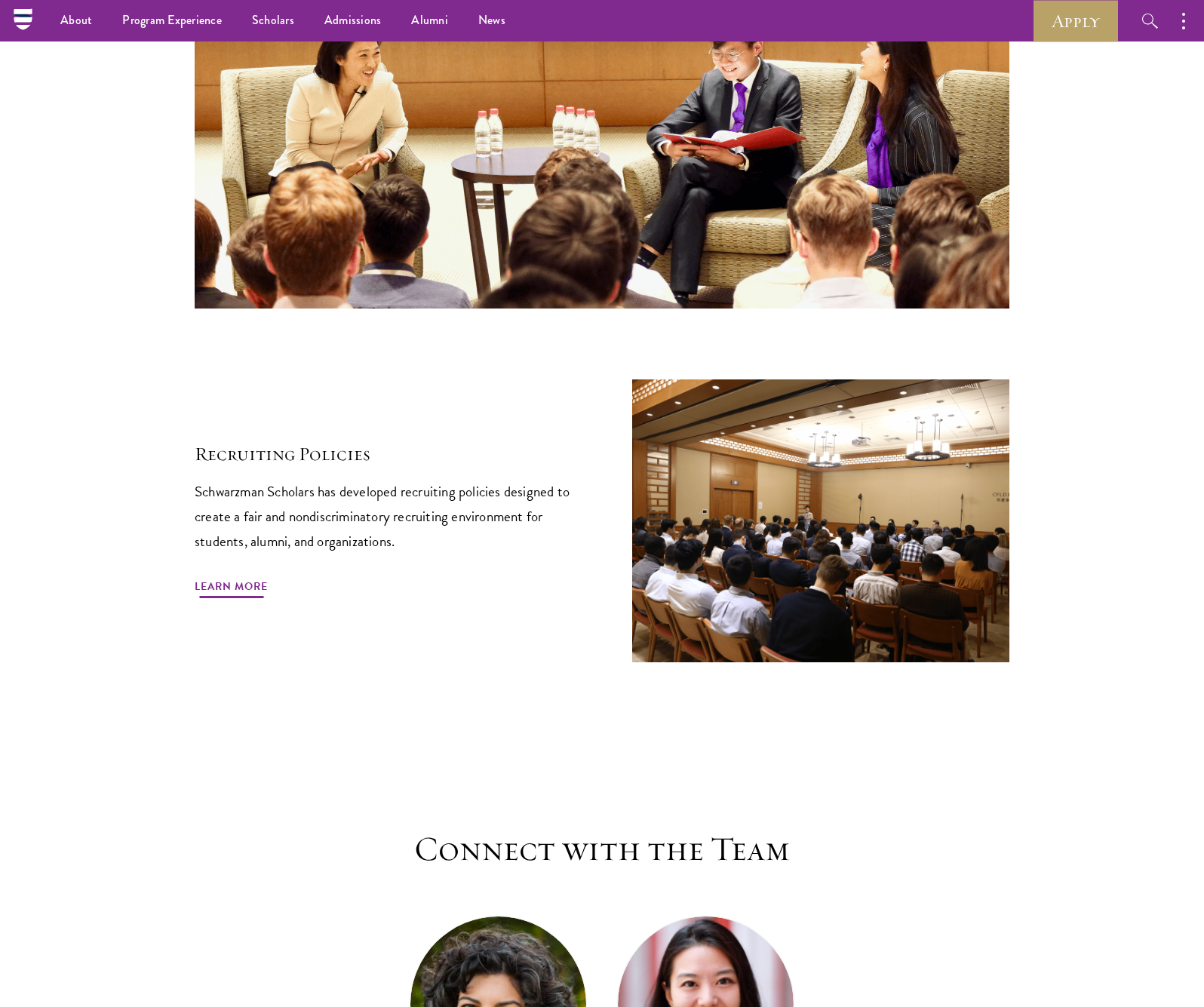
click at [260, 601] on link "Learn More" at bounding box center [231, 588] width 74 height 24
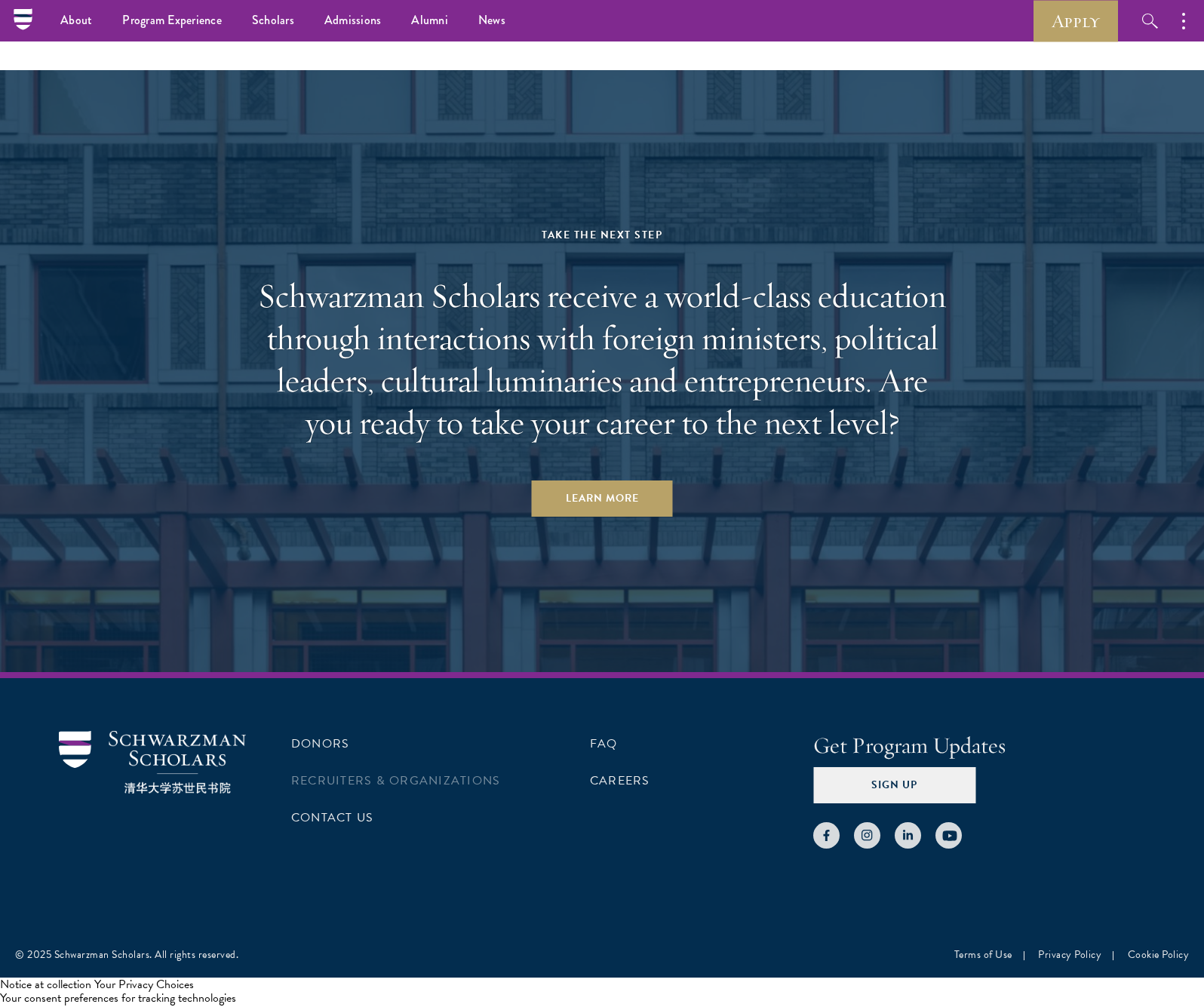
scroll to position [2816, 0]
click at [302, 778] on link "Recruiters & Organizations" at bounding box center [395, 780] width 209 height 18
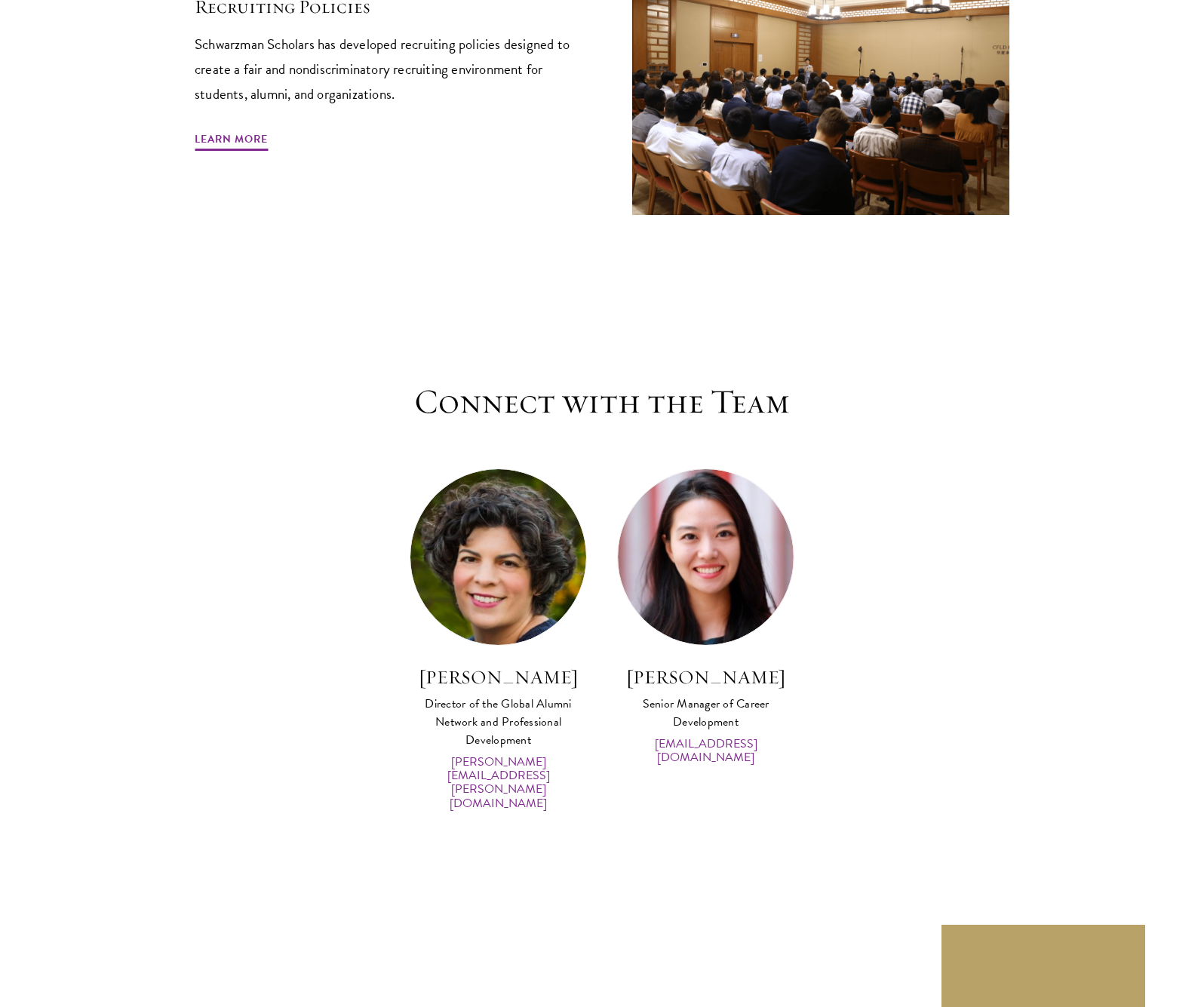
scroll to position [6944, 0]
